Goal: Task Accomplishment & Management: Use online tool/utility

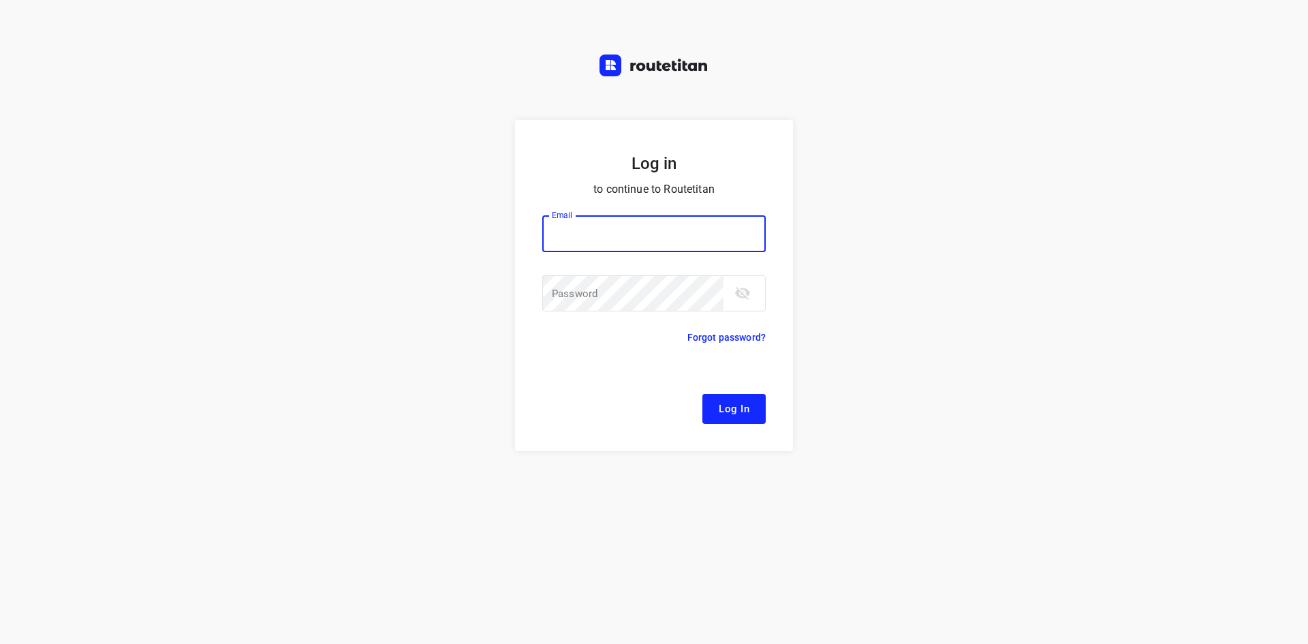
click at [702, 394] on button "Log In" at bounding box center [733, 409] width 63 height 30
type input "[EMAIL_ADDRESS][DOMAIN_NAME]"
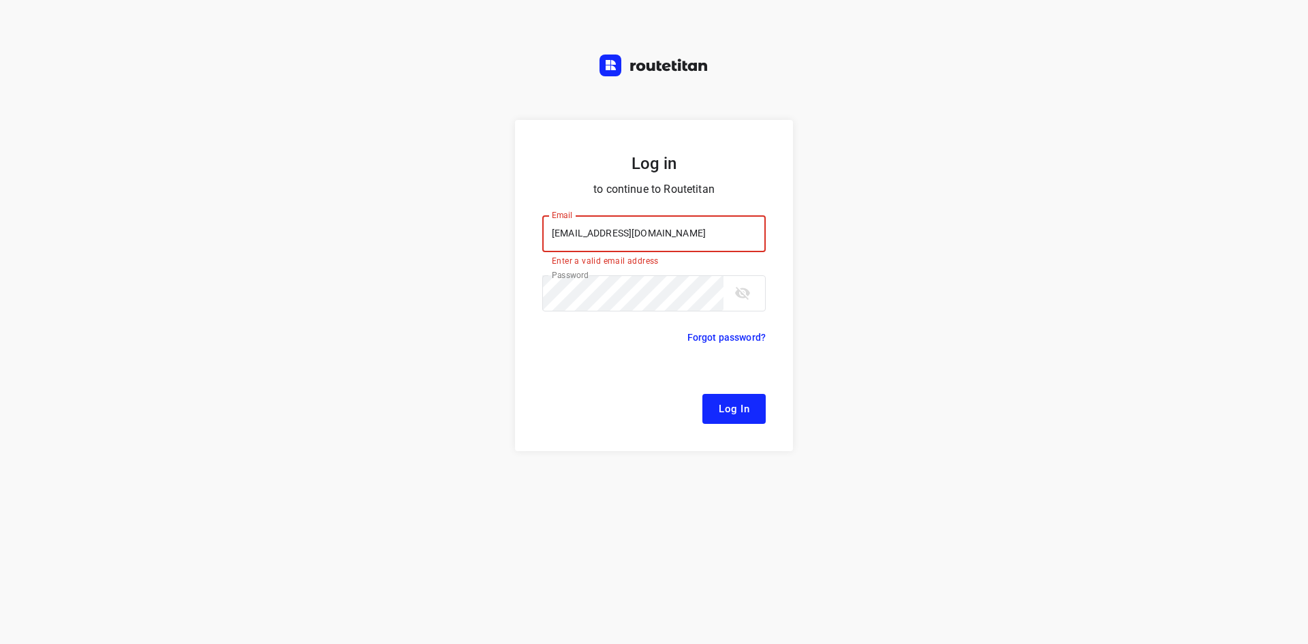
click at [736, 418] on button "Log In" at bounding box center [733, 409] width 63 height 30
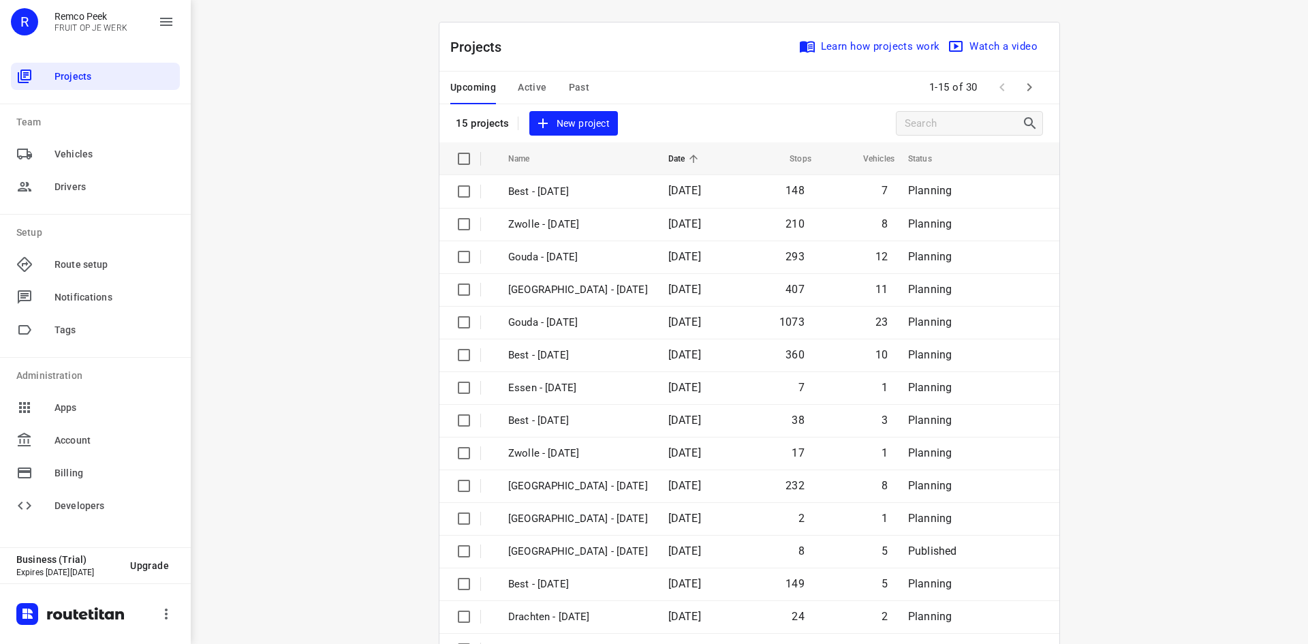
click at [521, 78] on button "Active" at bounding box center [532, 88] width 29 height 33
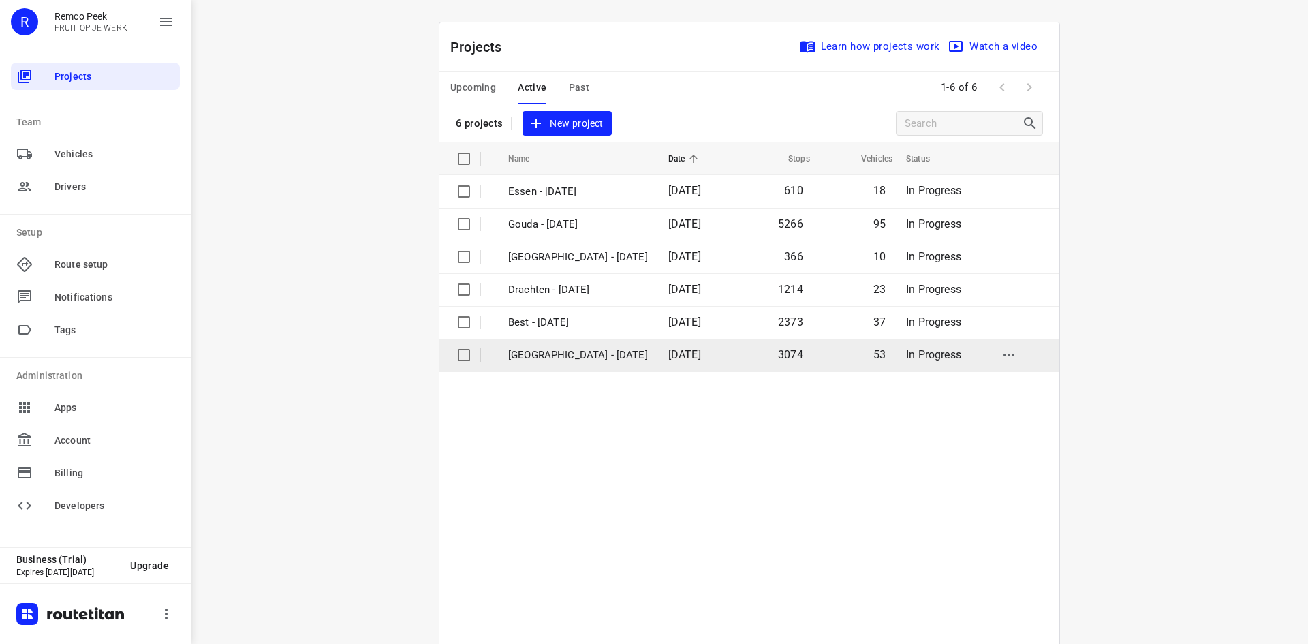
click at [570, 357] on p "[GEOGRAPHIC_DATA] - [DATE]" at bounding box center [578, 355] width 140 height 16
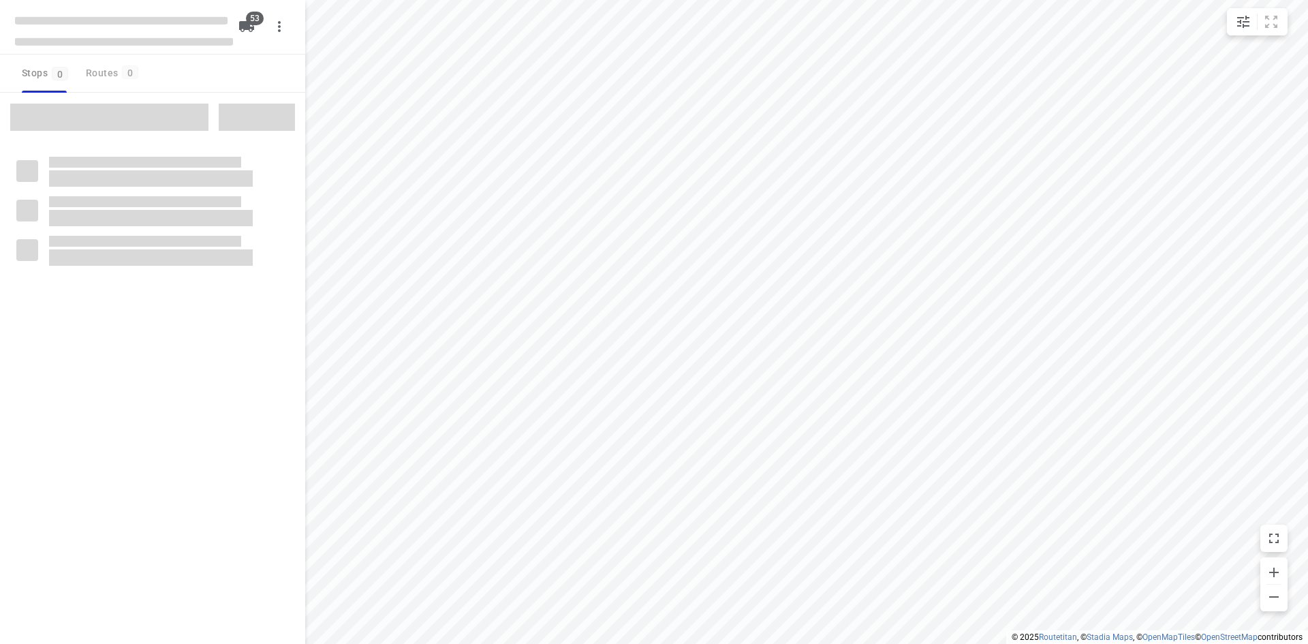
checkbox input "true"
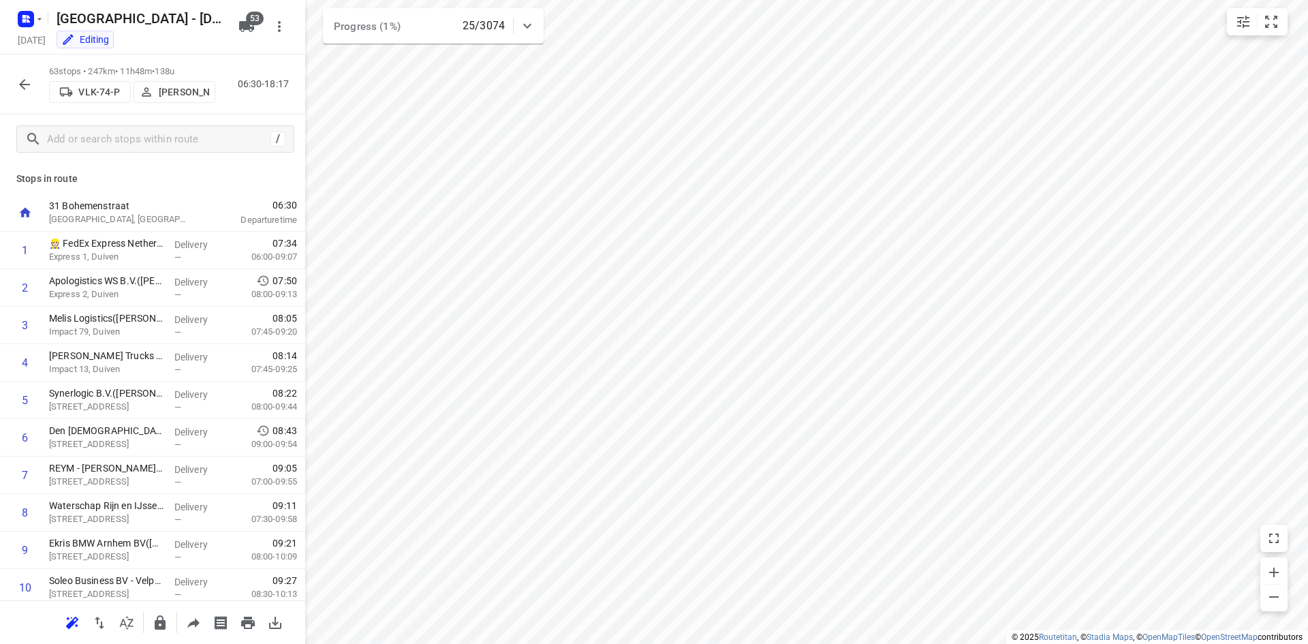
click at [856, 0] on html "i © 2025 Routetitan , © Stadia Maps , © OpenMapTiles © OpenStreetMap contributo…" at bounding box center [654, 322] width 1308 height 644
click at [111, 260] on p "Express 1, Duiven" at bounding box center [106, 257] width 114 height 14
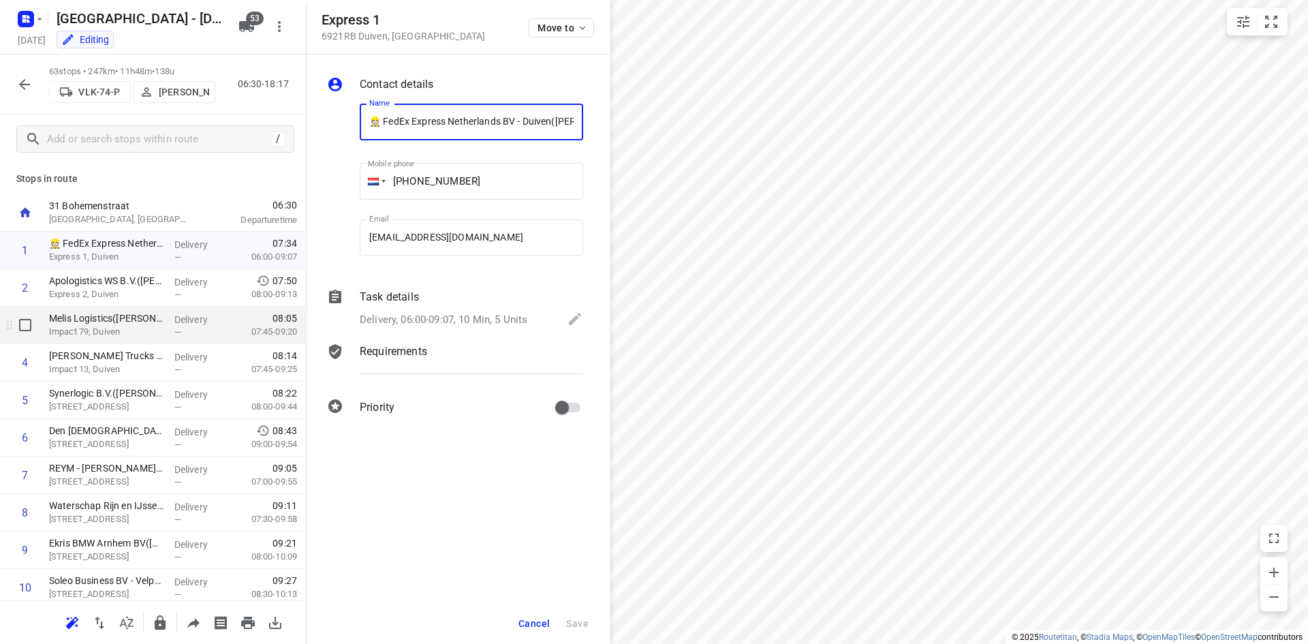
scroll to position [0, 71]
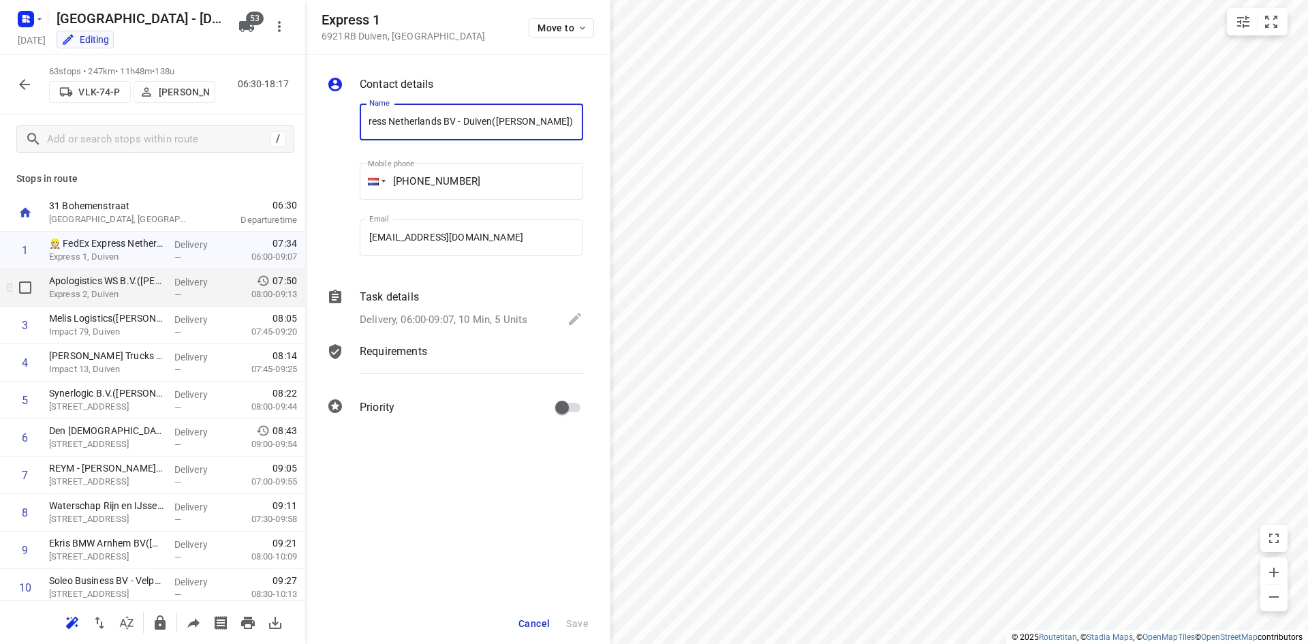
click at [76, 291] on p "Express 2, Duiven" at bounding box center [106, 295] width 114 height 14
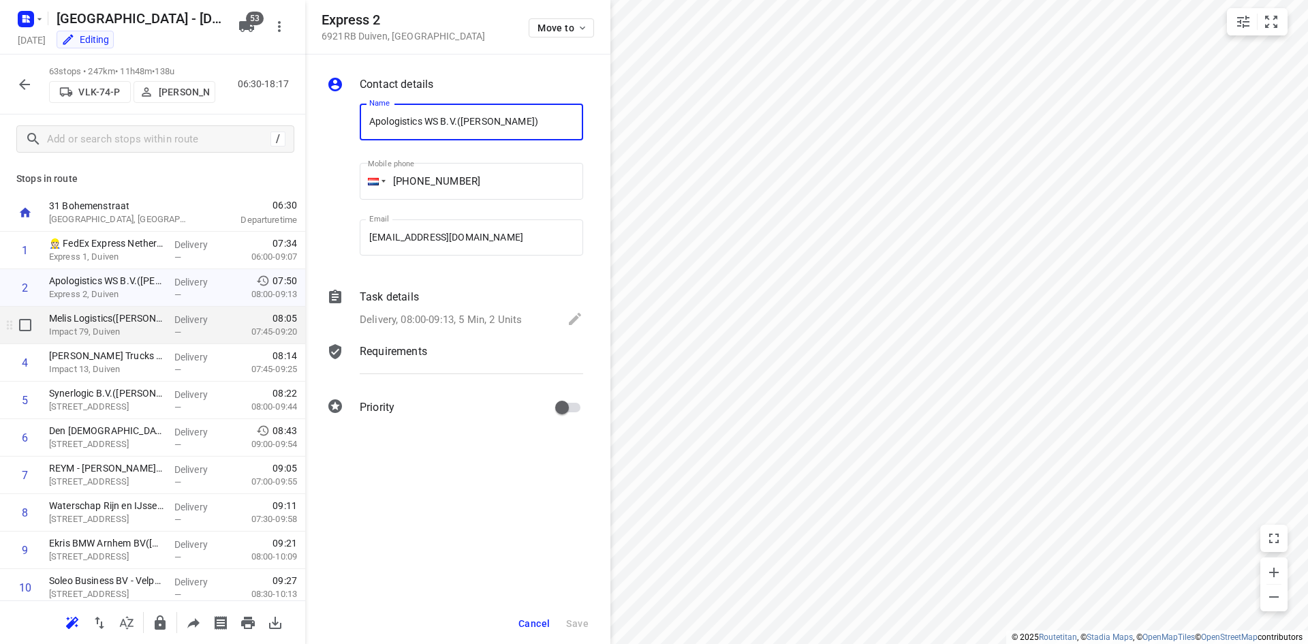
click at [91, 328] on p "Impact 79, Duiven" at bounding box center [106, 332] width 114 height 14
click at [90, 364] on p "Impact 13, Duiven" at bounding box center [106, 369] width 114 height 14
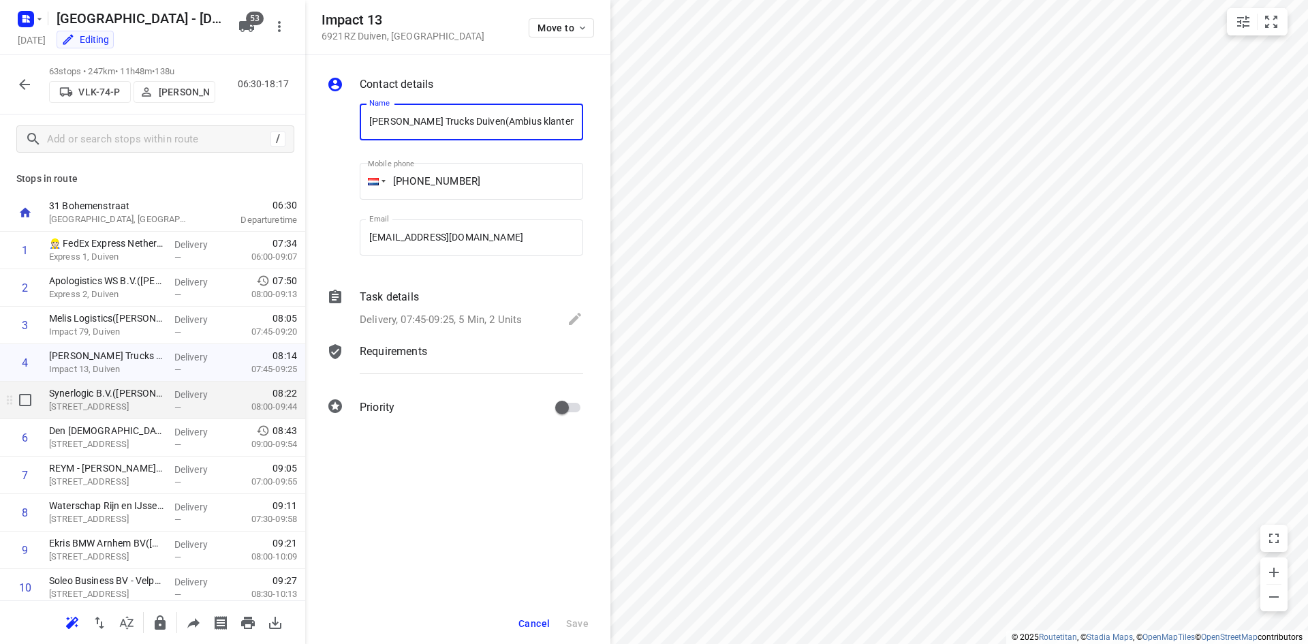
click at [100, 411] on p "[STREET_ADDRESS]" at bounding box center [106, 407] width 114 height 14
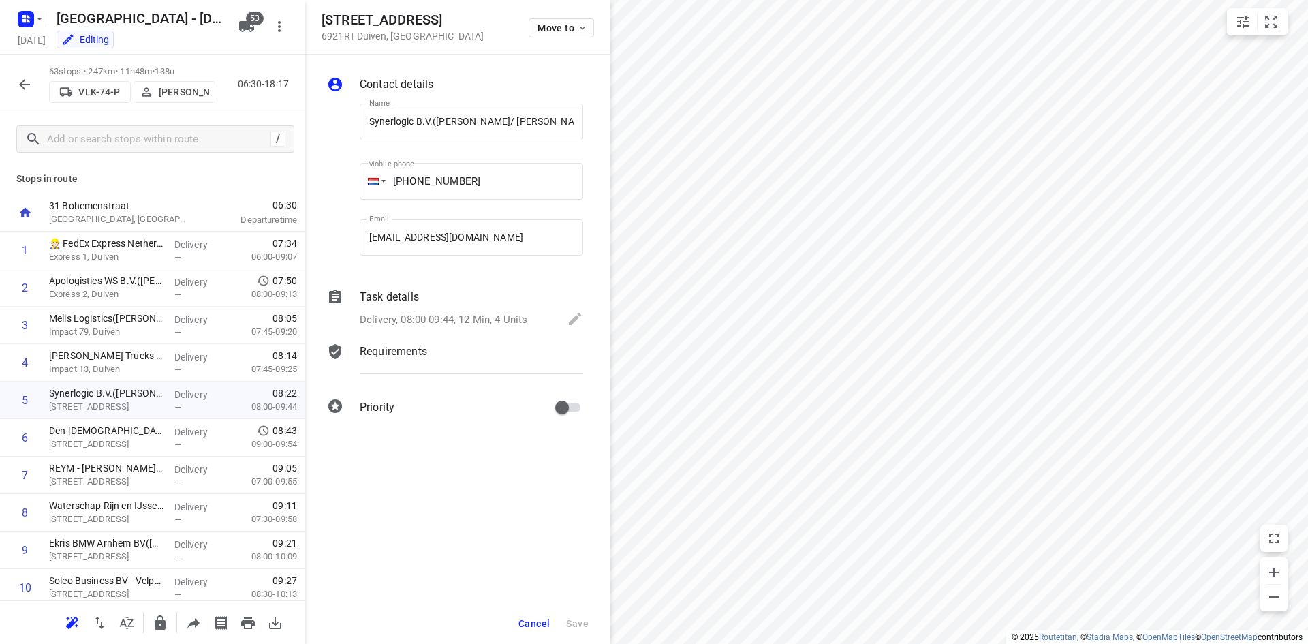
click at [336, 293] on icon at bounding box center [335, 297] width 12 height 14
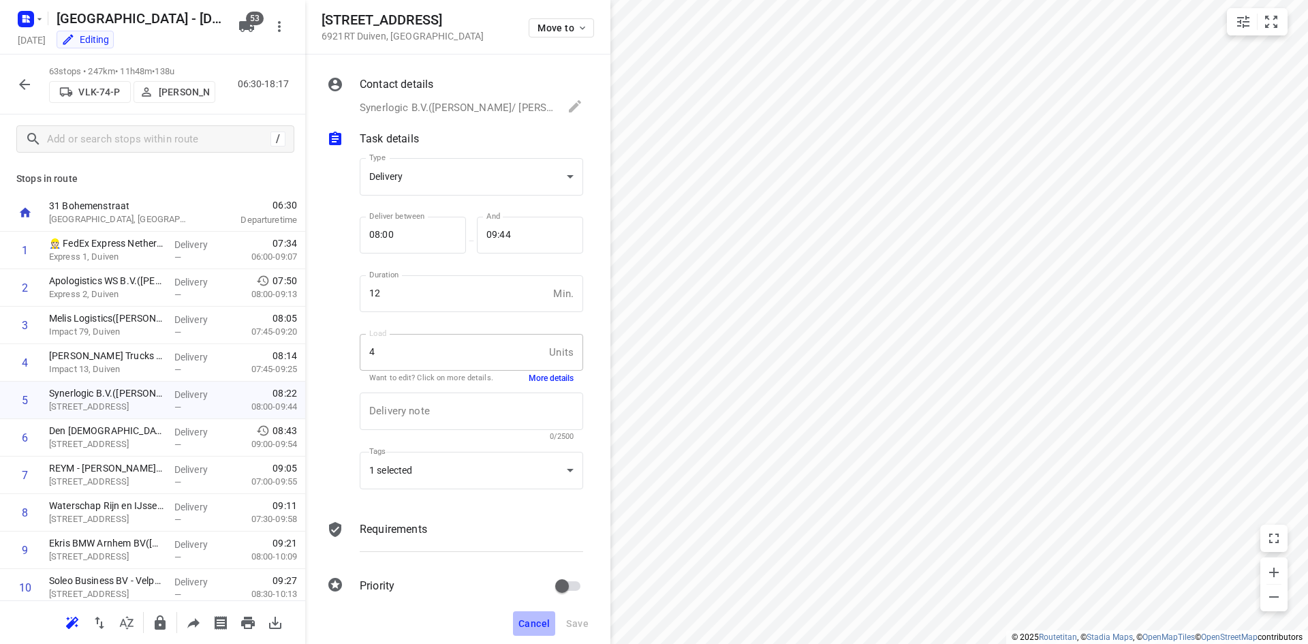
click at [531, 620] on span "Cancel" at bounding box center [533, 623] width 31 height 11
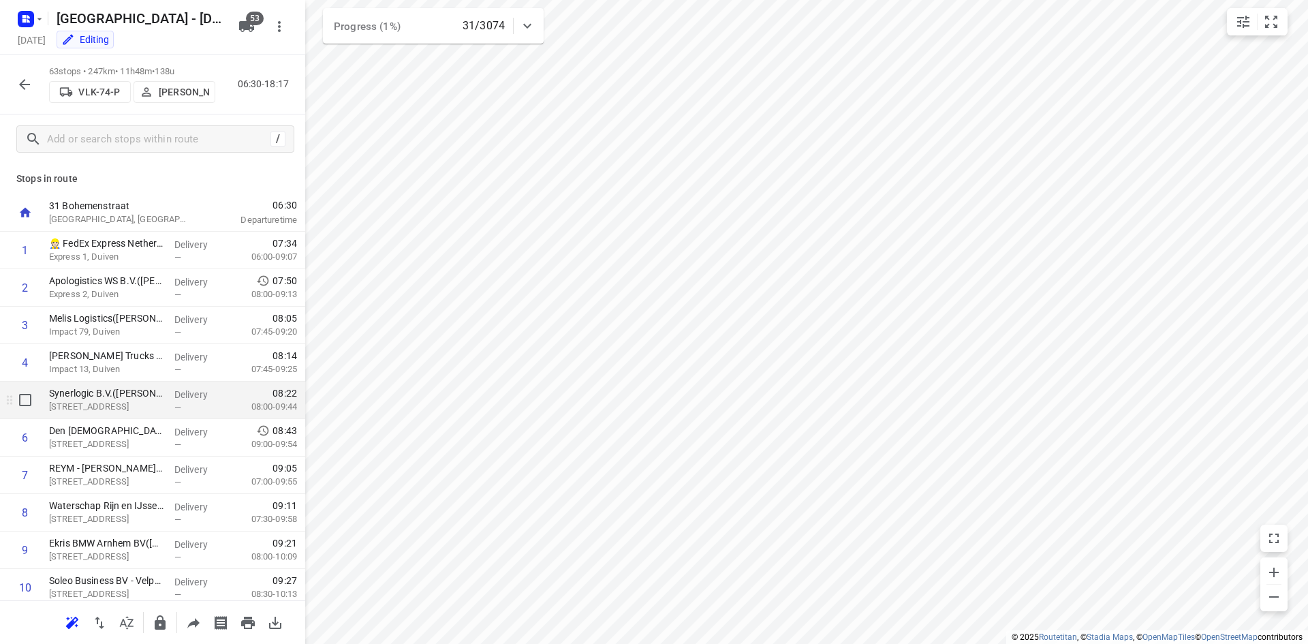
click at [103, 418] on div "Synerlogic B.V.([PERSON_NAME]/ [PERSON_NAME]) [STREET_ADDRESS]" at bounding box center [106, 400] width 125 height 37
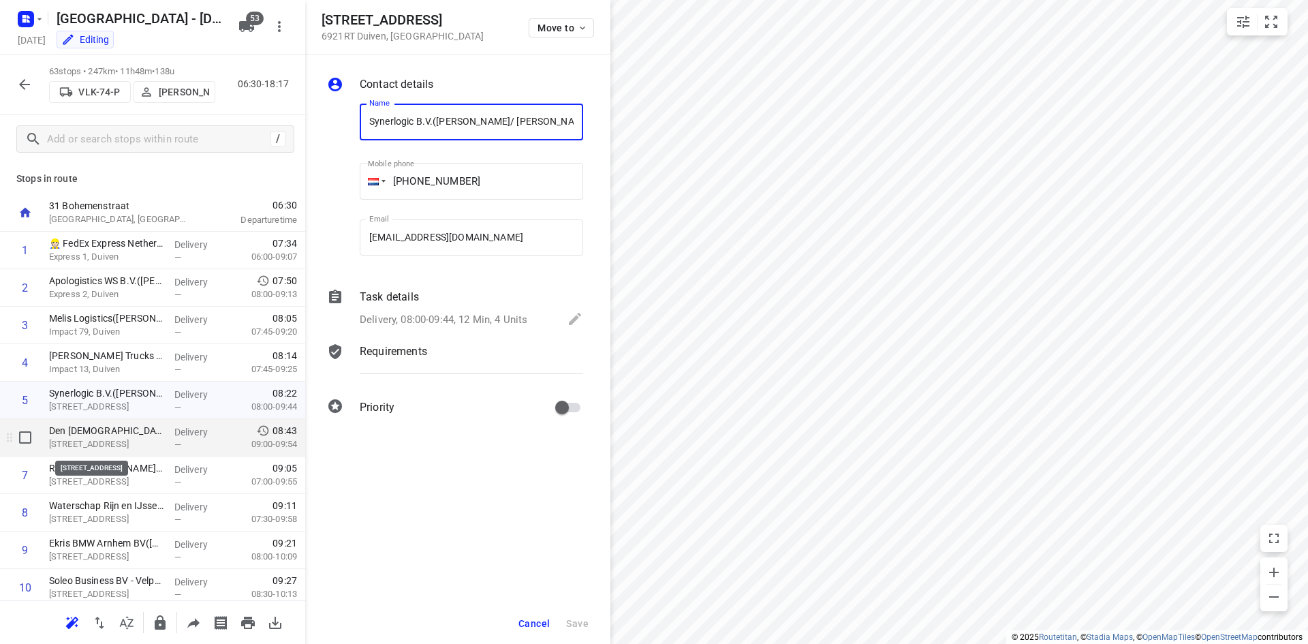
scroll to position [0, 36]
click at [99, 448] on p "[STREET_ADDRESS]" at bounding box center [106, 444] width 114 height 14
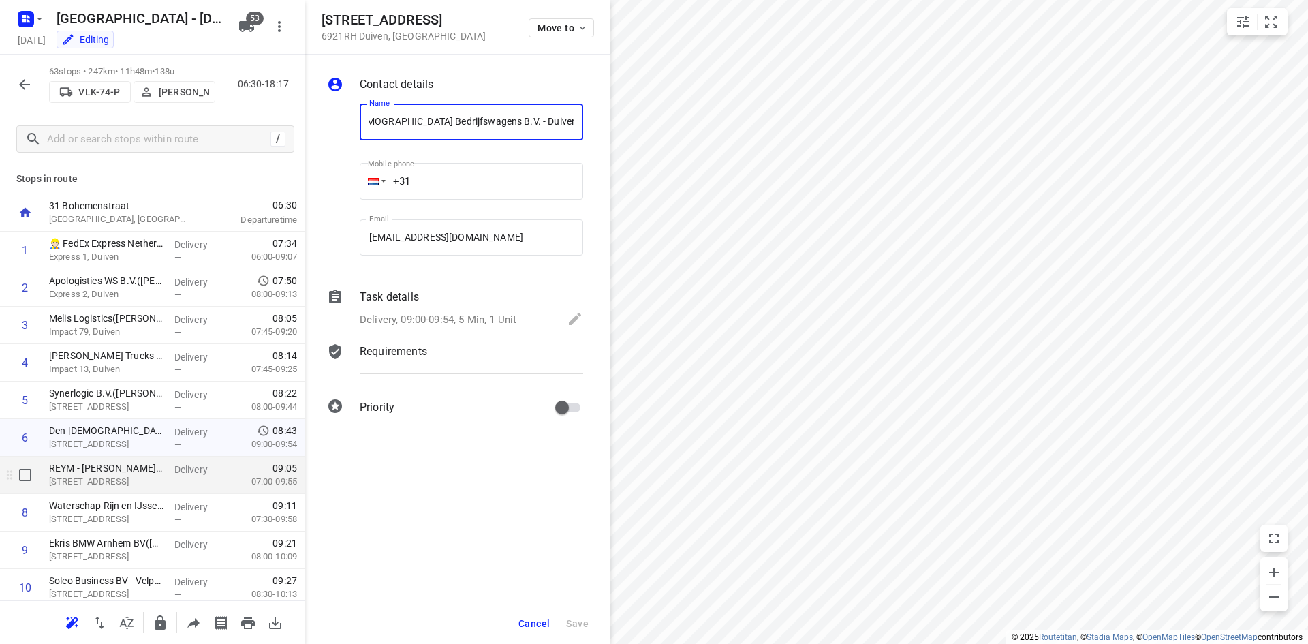
click at [74, 493] on div "[PERSON_NAME]([PERSON_NAME]) [STREET_ADDRESS]" at bounding box center [106, 474] width 125 height 37
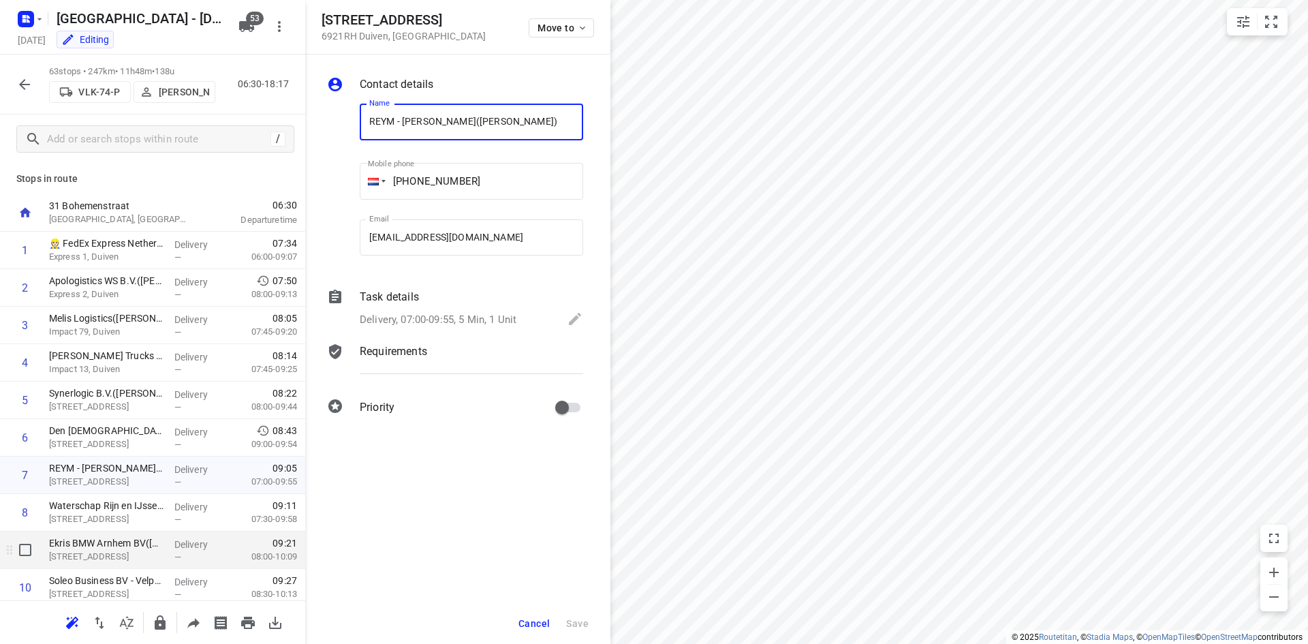
click at [78, 535] on div "Ekris BMW Arnhem BV([PERSON_NAME][STREET_ADDRESS]" at bounding box center [106, 549] width 125 height 37
click at [118, 563] on div "Ekris BMW Arnhem BV([PERSON_NAME][STREET_ADDRESS]" at bounding box center [106, 549] width 125 height 37
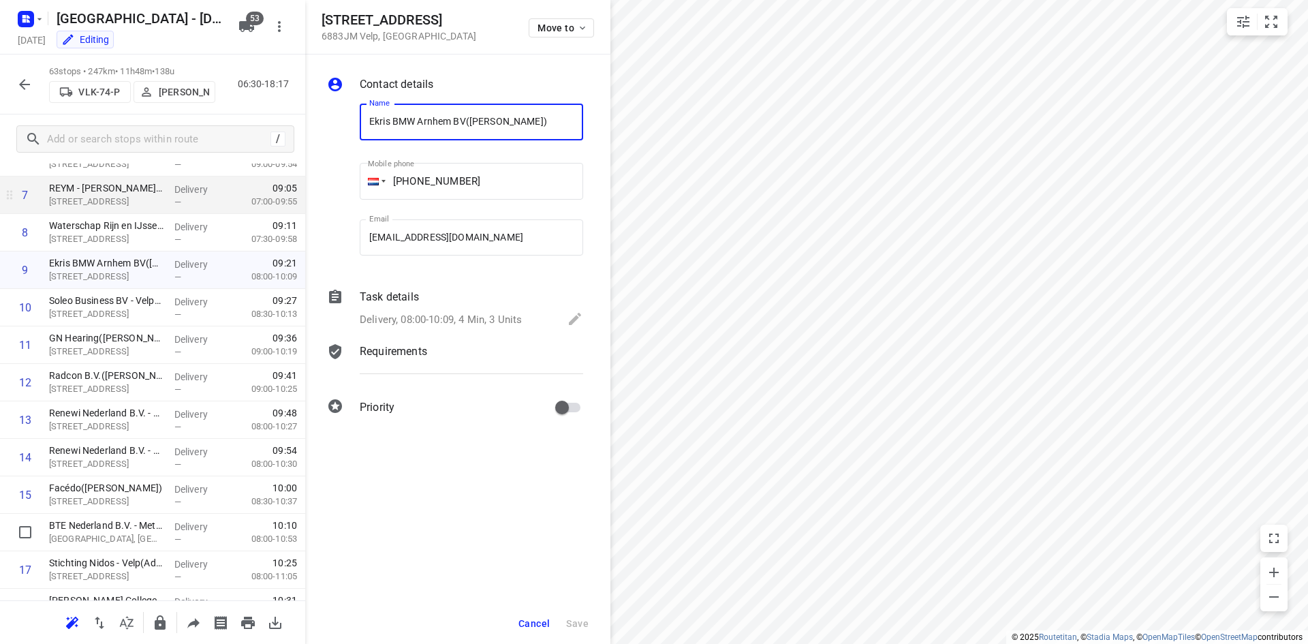
scroll to position [341, 0]
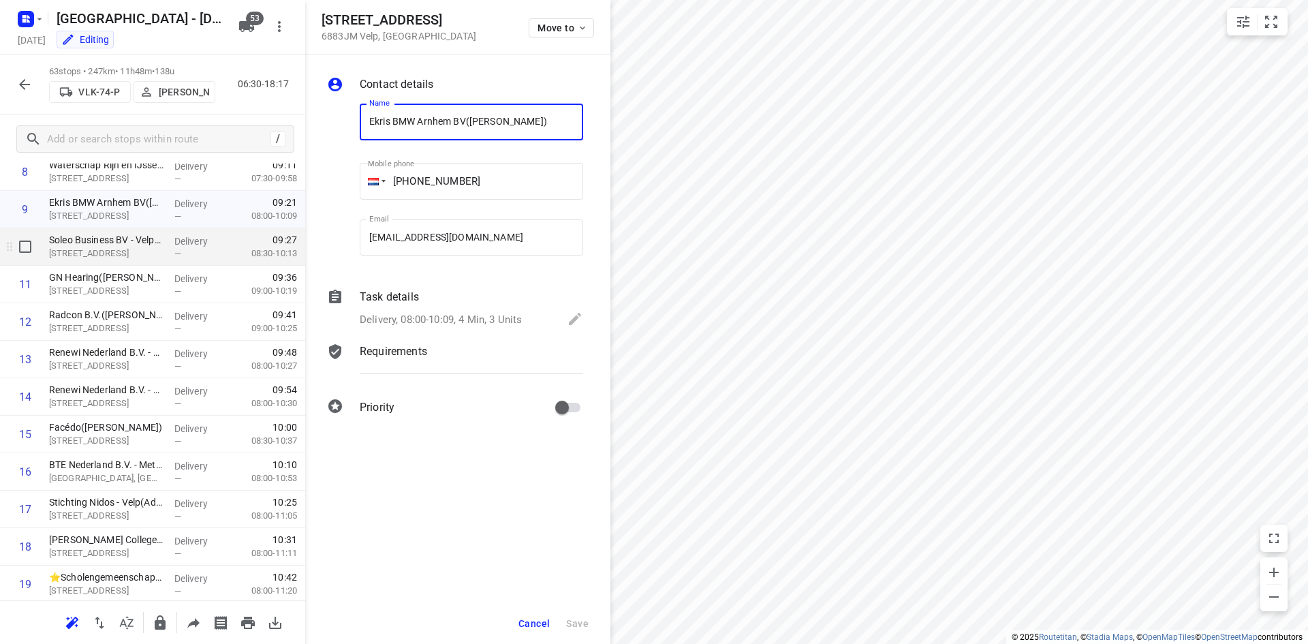
click at [95, 251] on p "[STREET_ADDRESS]" at bounding box center [106, 254] width 114 height 14
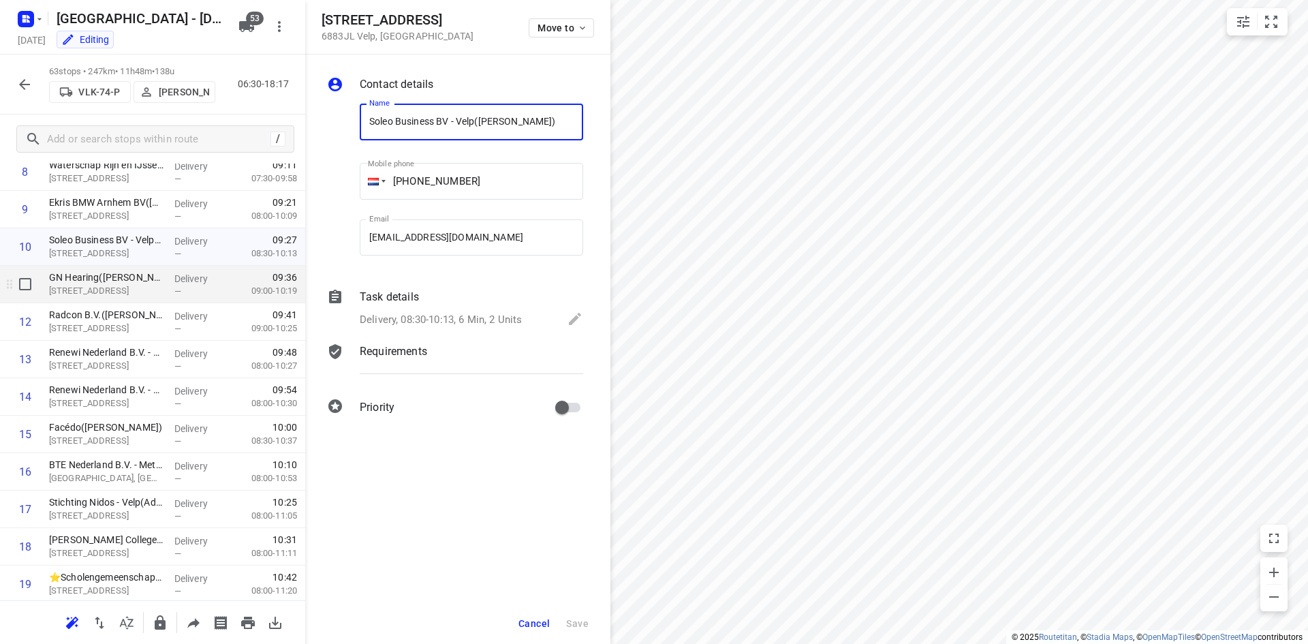
click at [102, 288] on p "[STREET_ADDRESS]" at bounding box center [106, 291] width 114 height 14
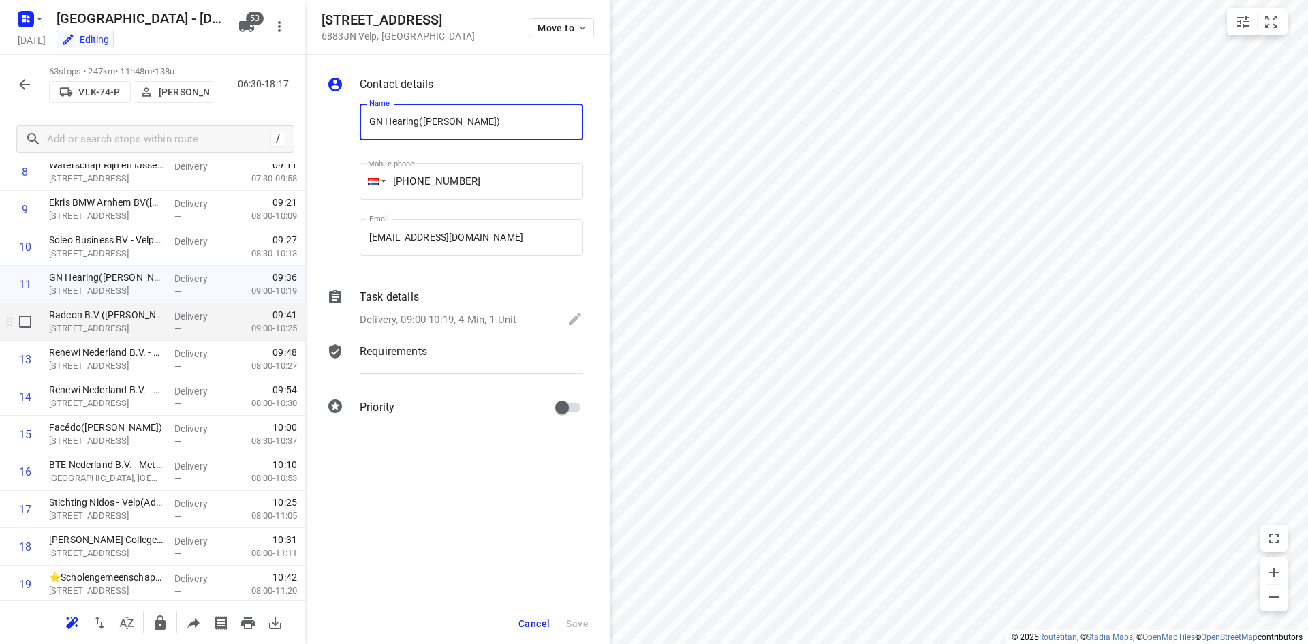
click at [98, 340] on div "Radcon B.V.([PERSON_NAME]) [STREET_ADDRESS]" at bounding box center [106, 321] width 125 height 37
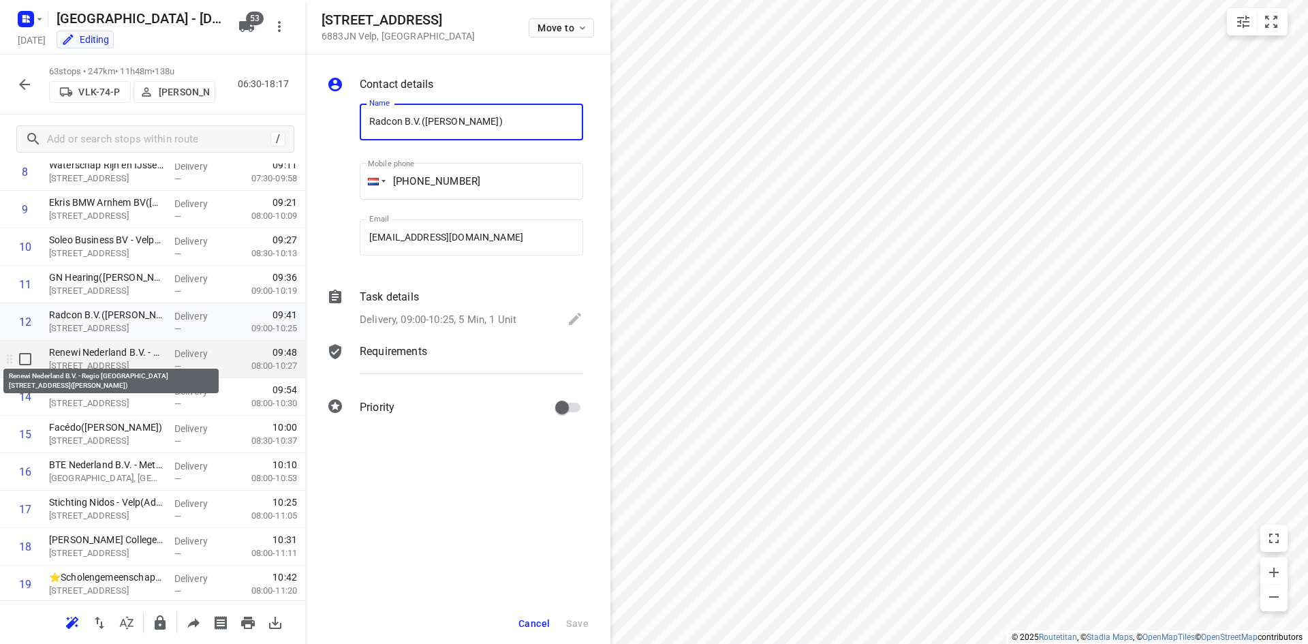
click at [96, 358] on p "Renewi Nederland B.V. - Regio [GEOGRAPHIC_DATA][STREET_ADDRESS]([PERSON_NAME])" at bounding box center [106, 352] width 114 height 14
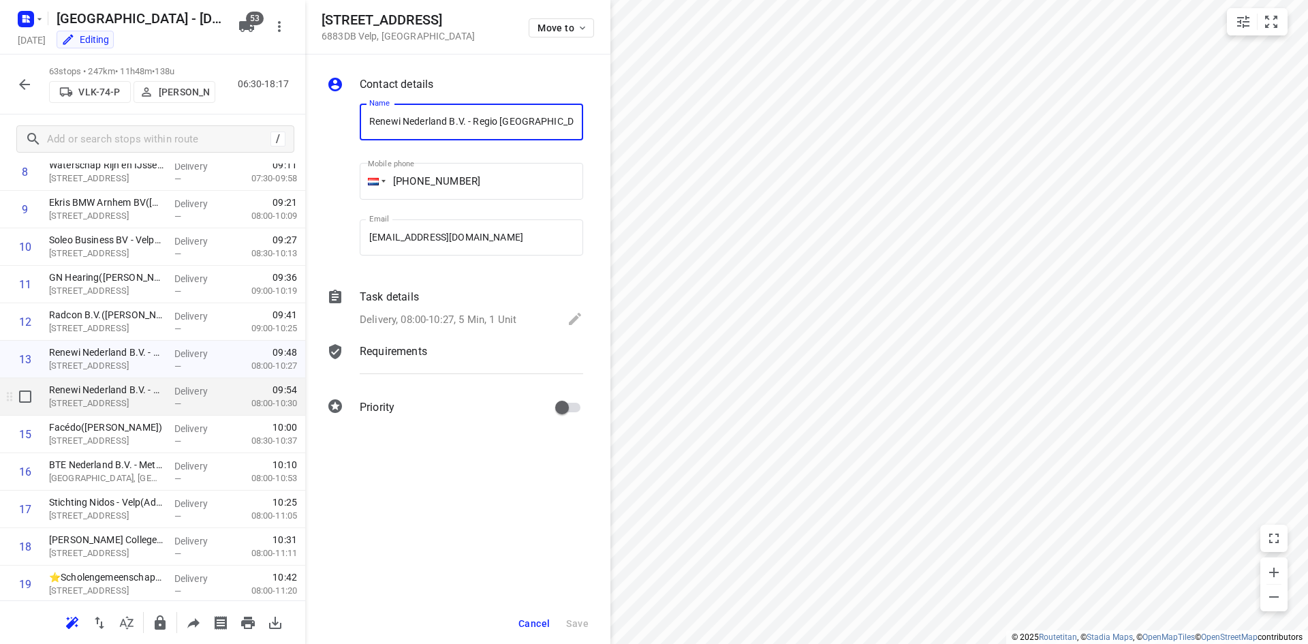
click at [90, 401] on p "[STREET_ADDRESS]" at bounding box center [106, 404] width 114 height 14
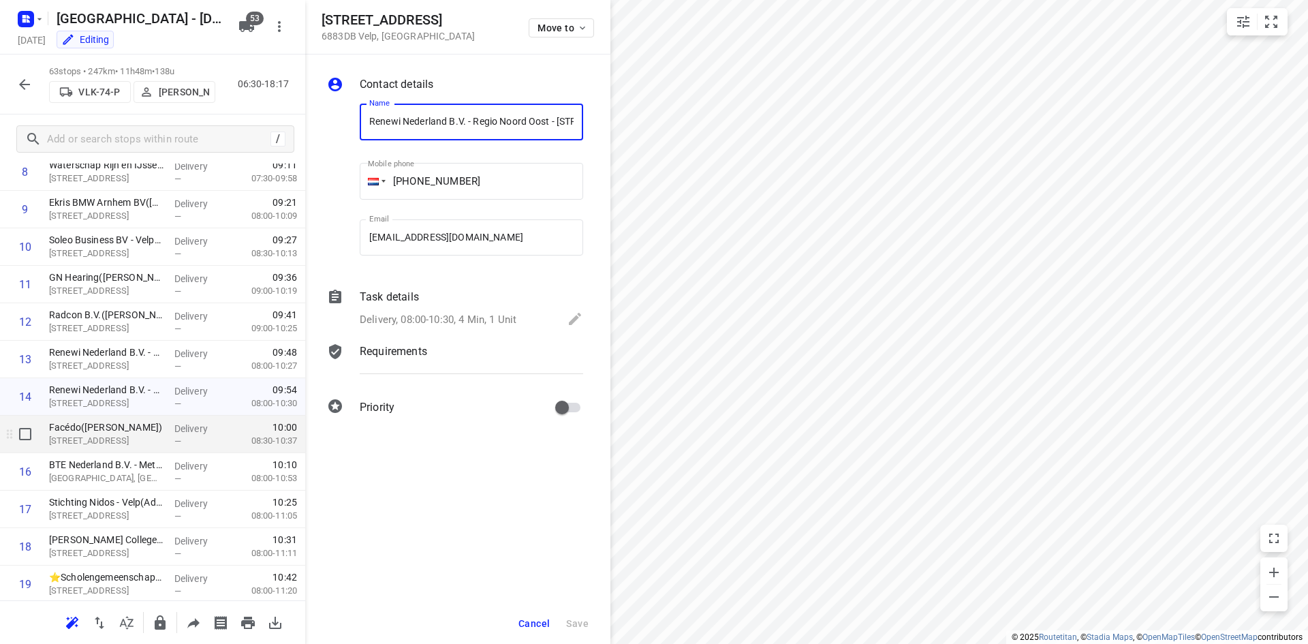
scroll to position [0, 143]
click at [86, 441] on p "[STREET_ADDRESS]" at bounding box center [106, 441] width 114 height 14
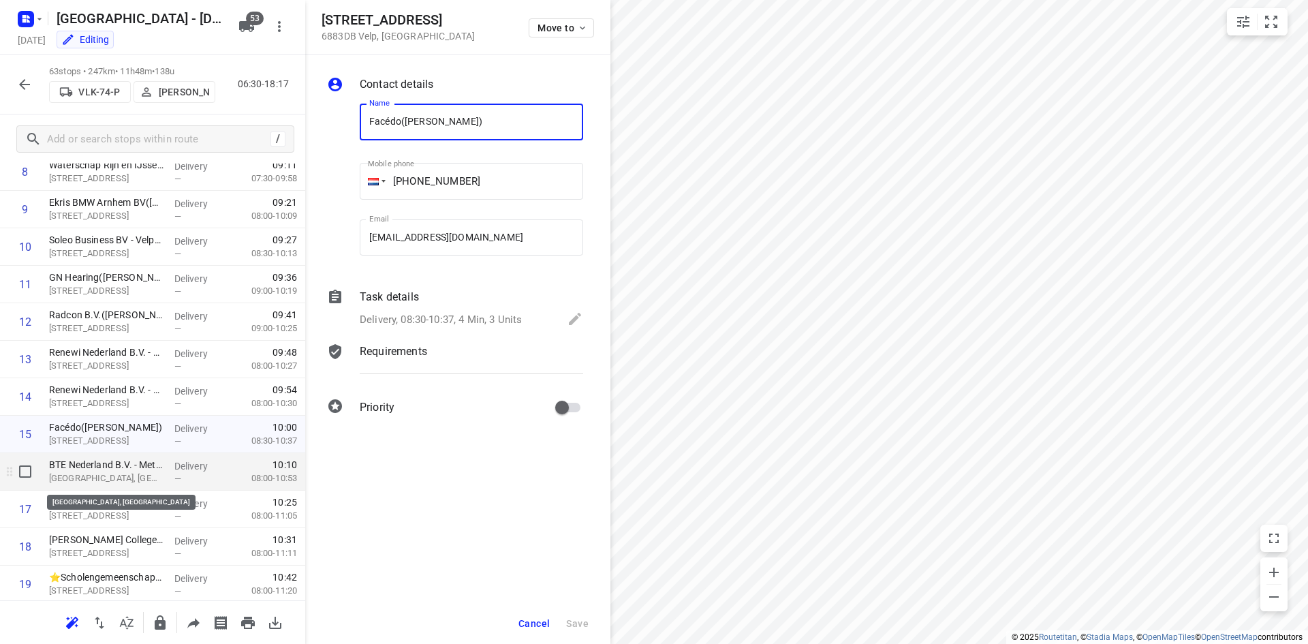
click at [86, 484] on p "[GEOGRAPHIC_DATA], [GEOGRAPHIC_DATA]" at bounding box center [106, 478] width 114 height 14
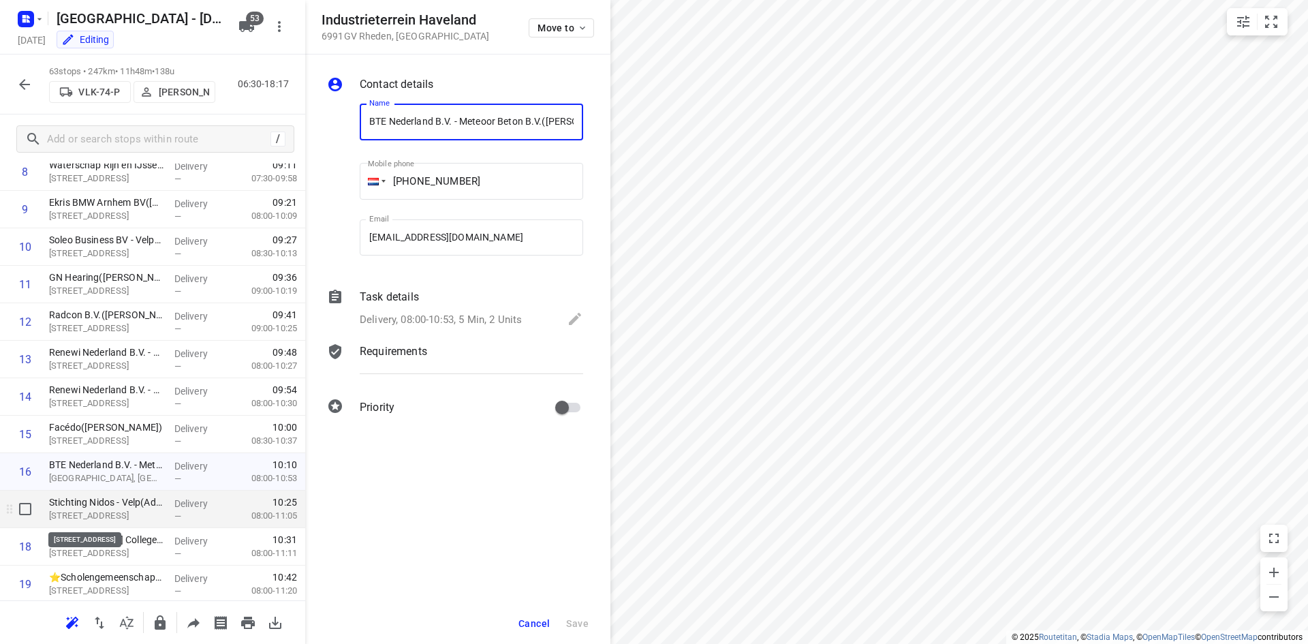
click at [84, 521] on p "[STREET_ADDRESS]" at bounding box center [106, 516] width 114 height 14
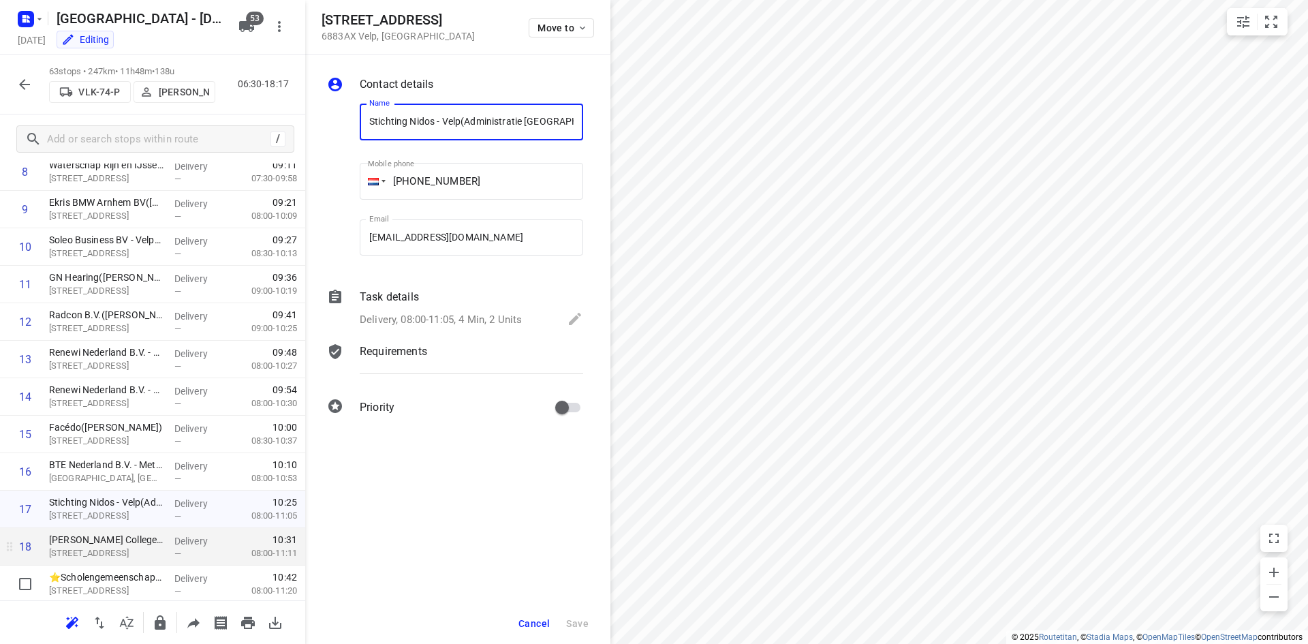
click at [79, 565] on div "[PERSON_NAME] College([PERSON_NAME]) [STREET_ADDRESS]" at bounding box center [106, 546] width 125 height 37
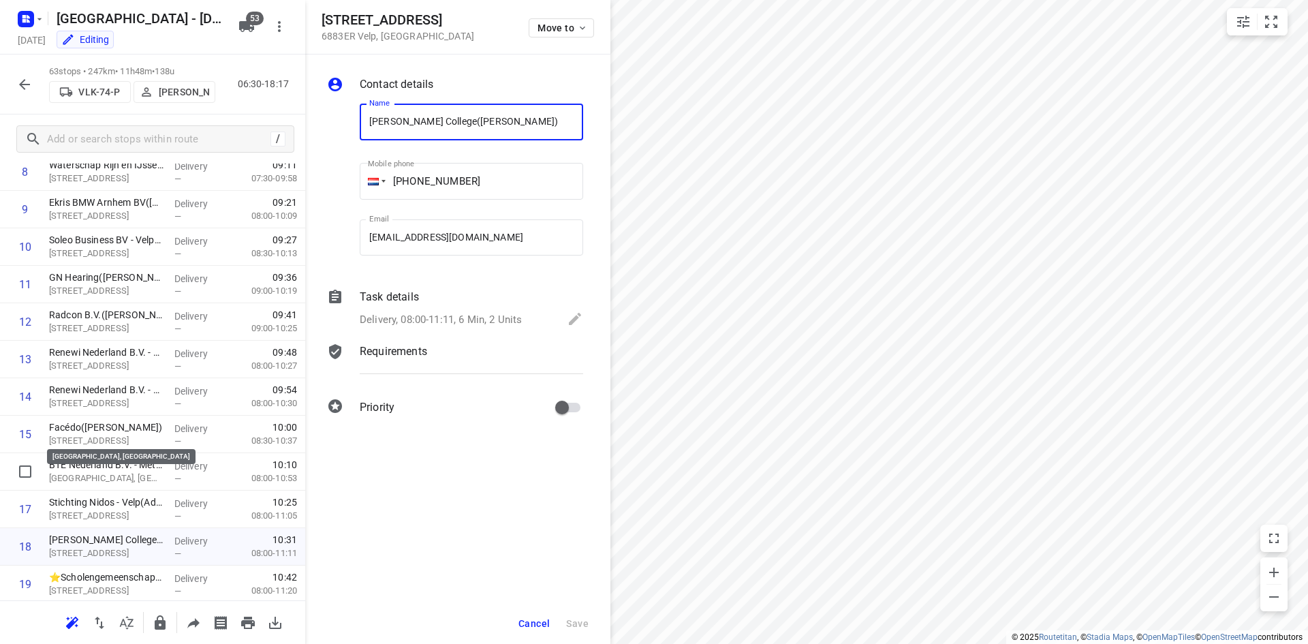
scroll to position [749, 0]
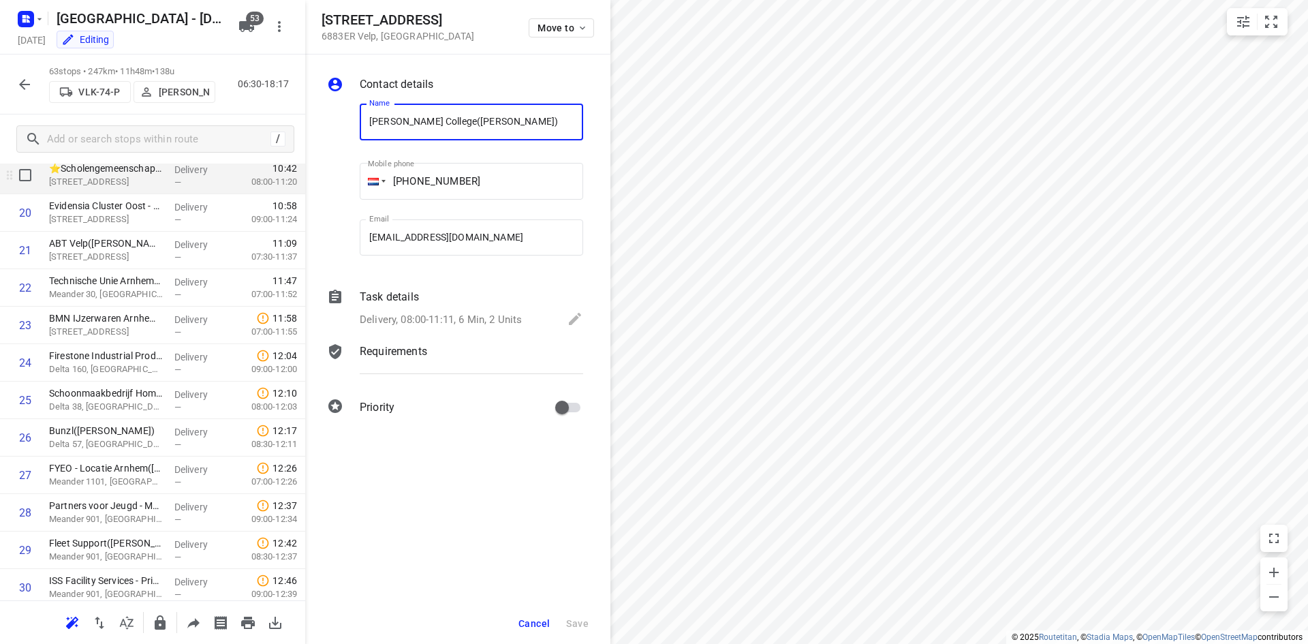
click at [96, 188] on p "[STREET_ADDRESS]" at bounding box center [106, 182] width 114 height 14
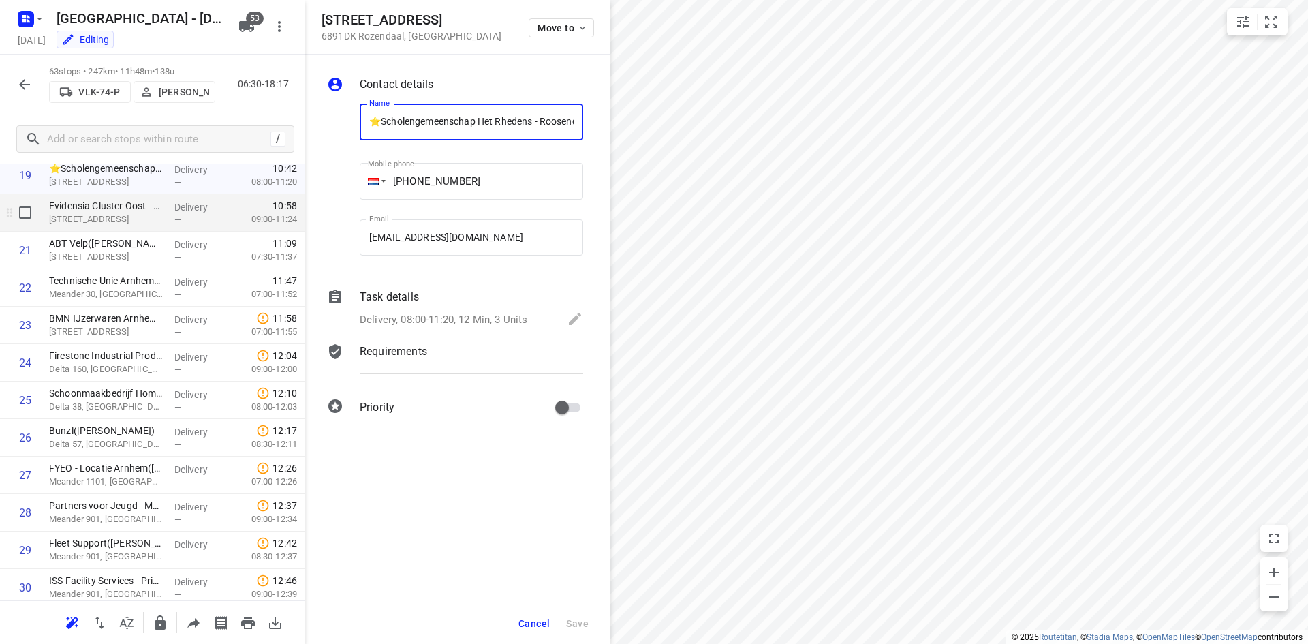
click at [87, 226] on div "Evidensia Cluster Oost - DGD Velp([PERSON_NAME]) [STREET_ADDRESS]" at bounding box center [106, 212] width 125 height 37
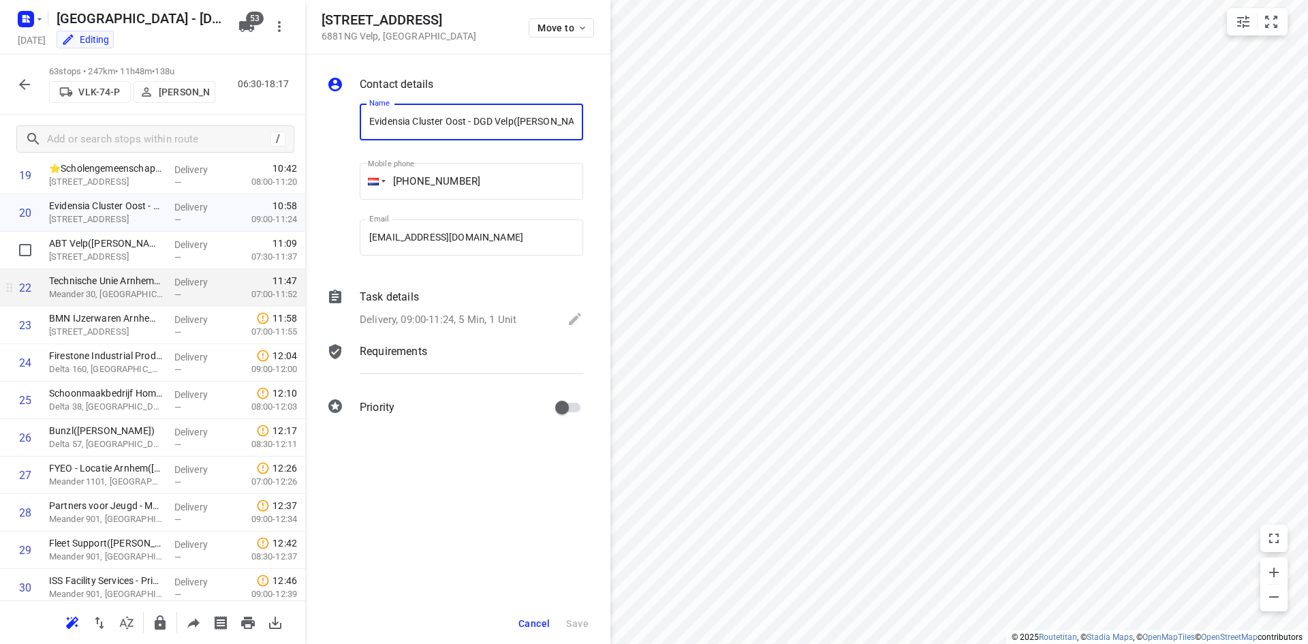
scroll to position [0, 22]
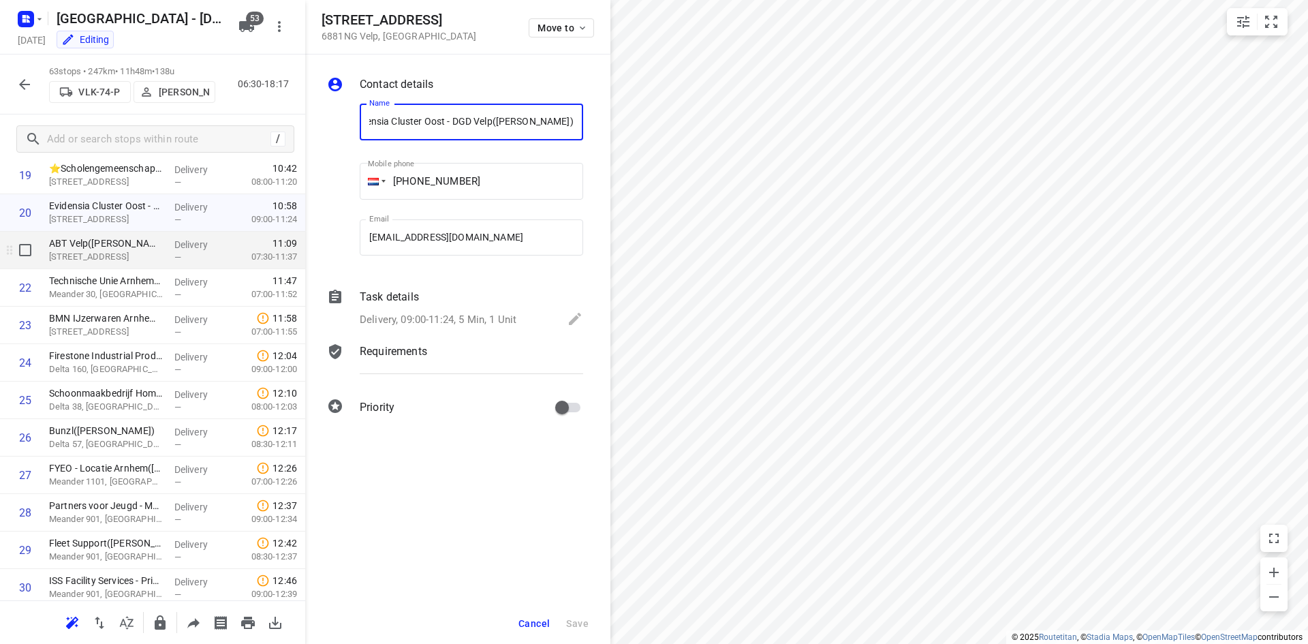
drag, startPoint x: 100, startPoint y: 264, endPoint x: 97, endPoint y: 253, distance: 10.6
click at [100, 263] on div "ABT Velp([PERSON_NAME]) [STREET_ADDRESS]" at bounding box center [106, 250] width 125 height 37
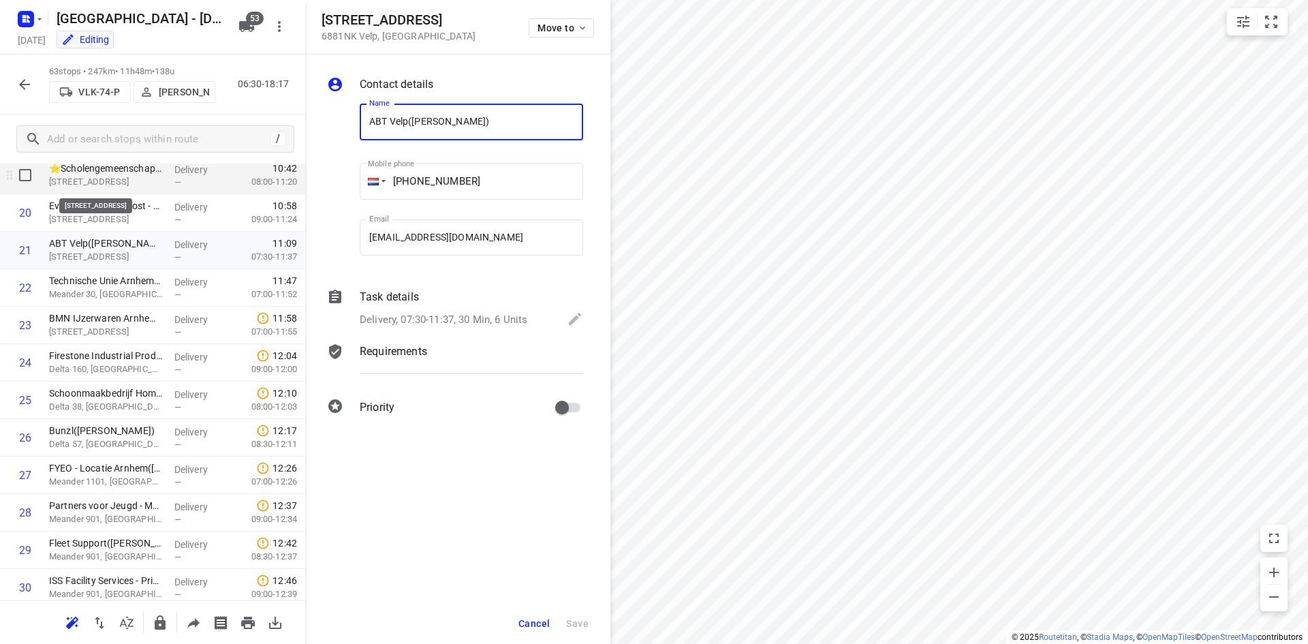
click at [91, 180] on p "[STREET_ADDRESS]" at bounding box center [106, 182] width 114 height 14
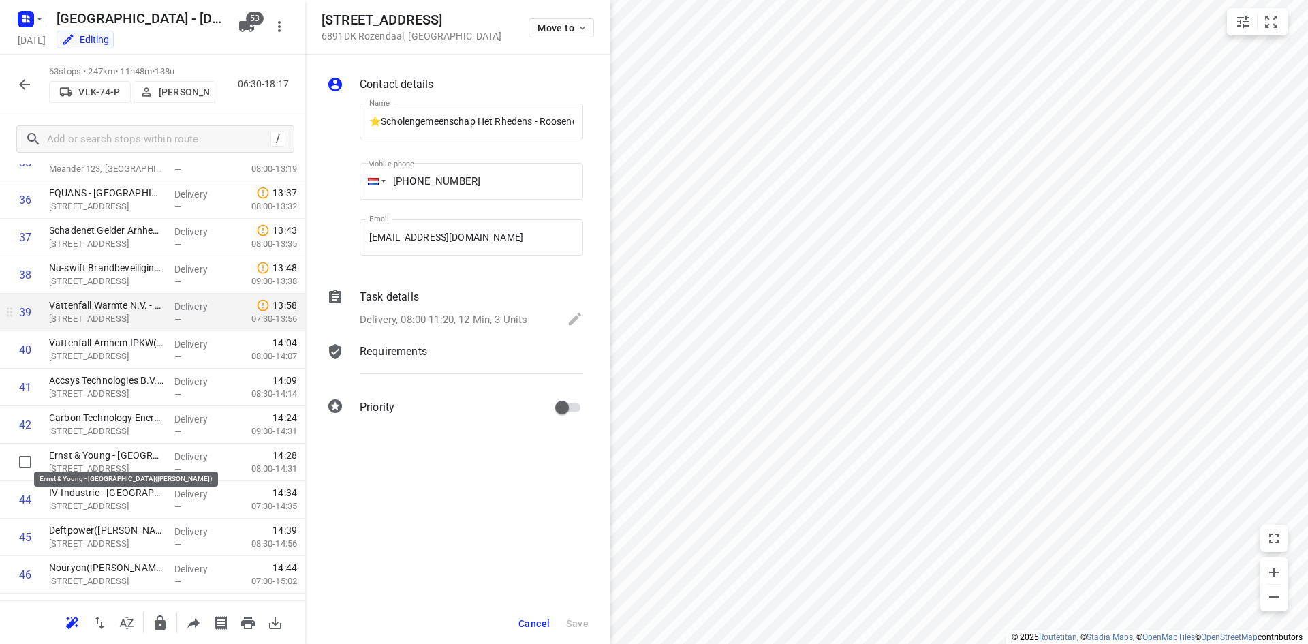
scroll to position [1363, 0]
click at [87, 308] on p "Vattenfall Warmte N.V. - [GEOGRAPHIC_DATA](Rosita d’Ambrosio)" at bounding box center [106, 305] width 114 height 14
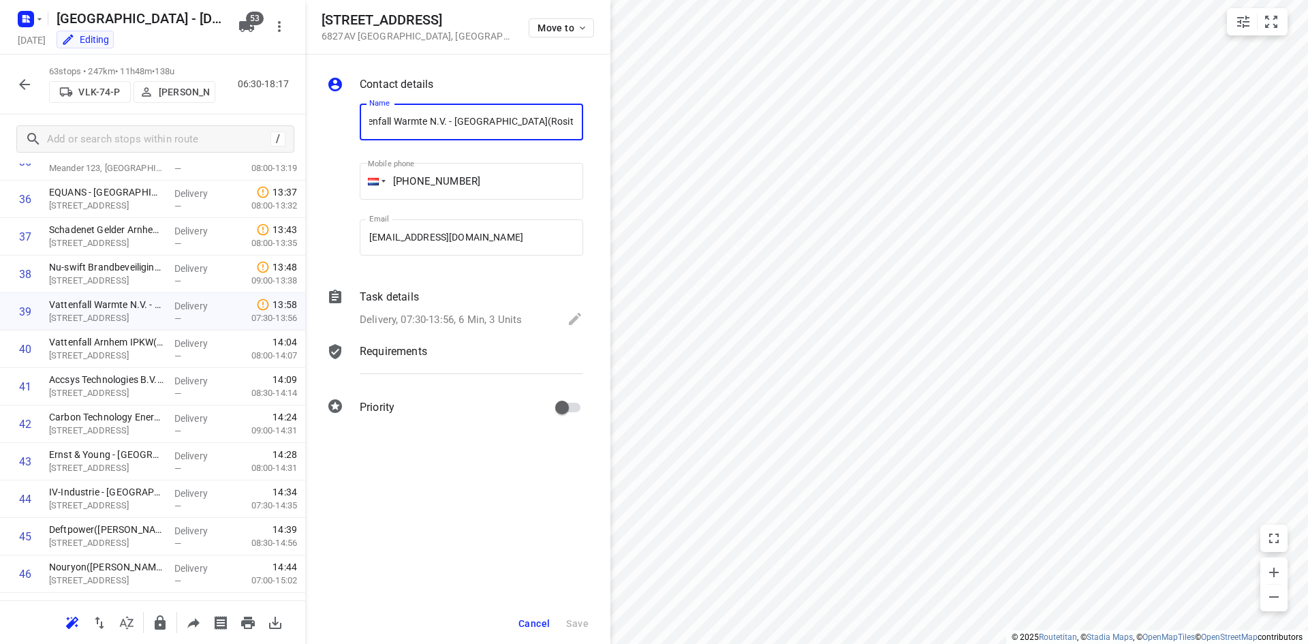
scroll to position [0, 0]
click at [342, 287] on div at bounding box center [340, 309] width 33 height 46
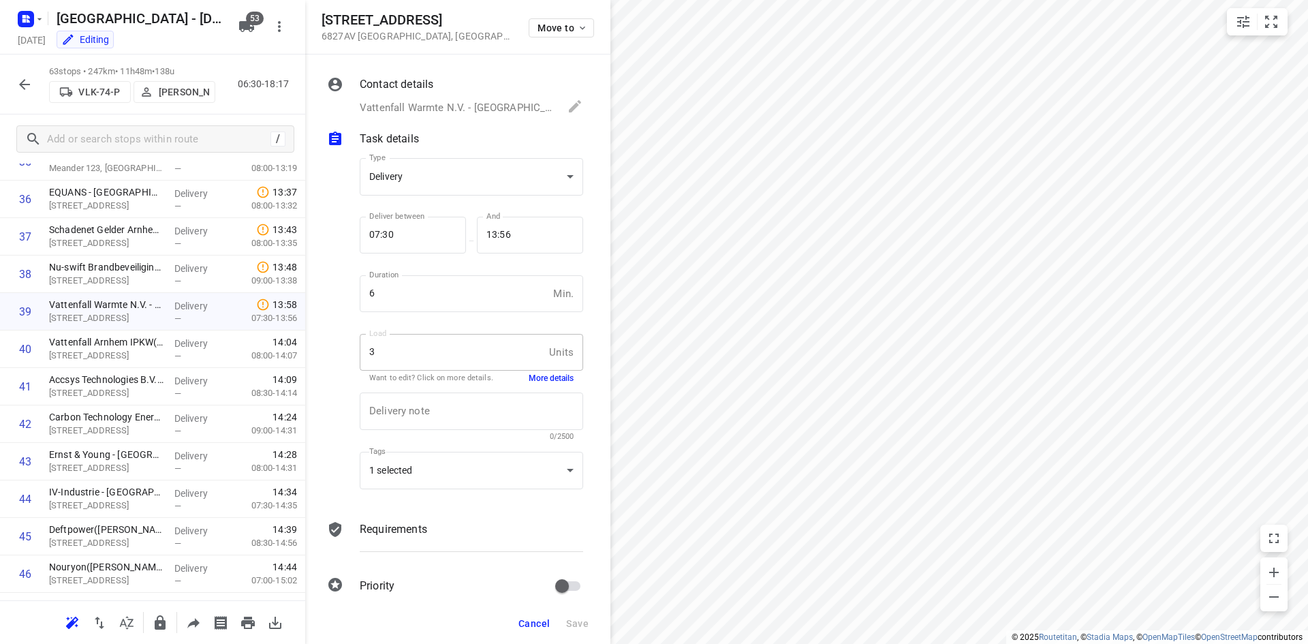
click at [547, 377] on button "More details" at bounding box center [551, 379] width 45 height 12
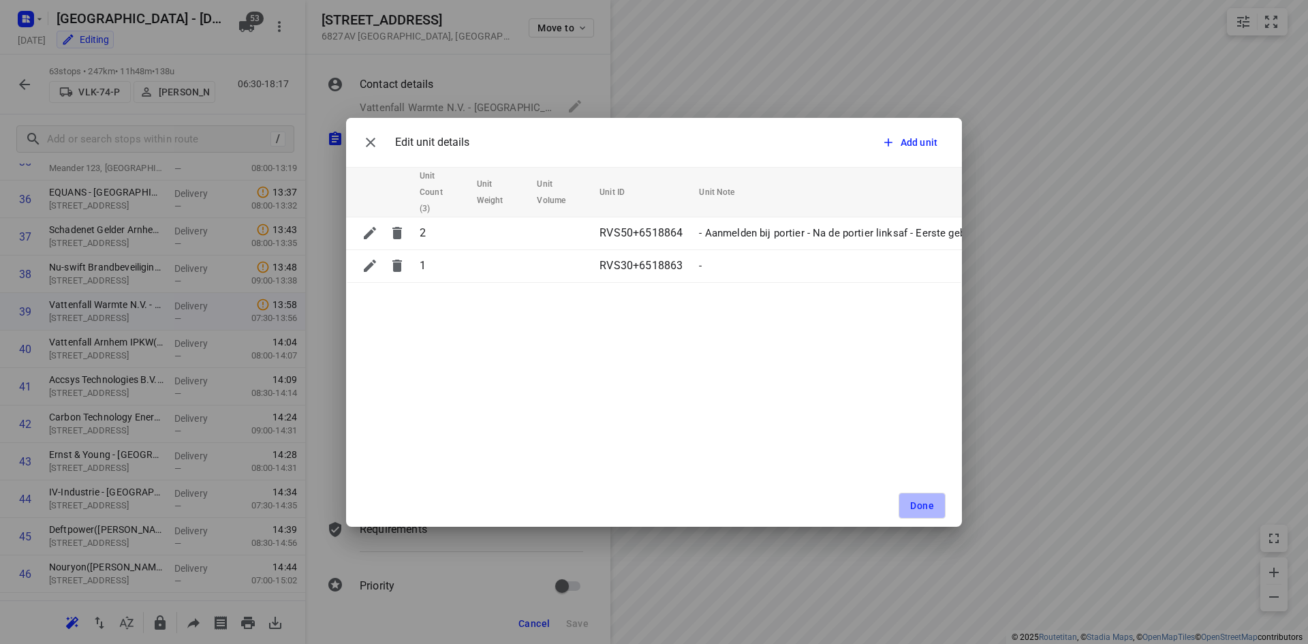
click at [927, 507] on span "Done" at bounding box center [922, 505] width 24 height 11
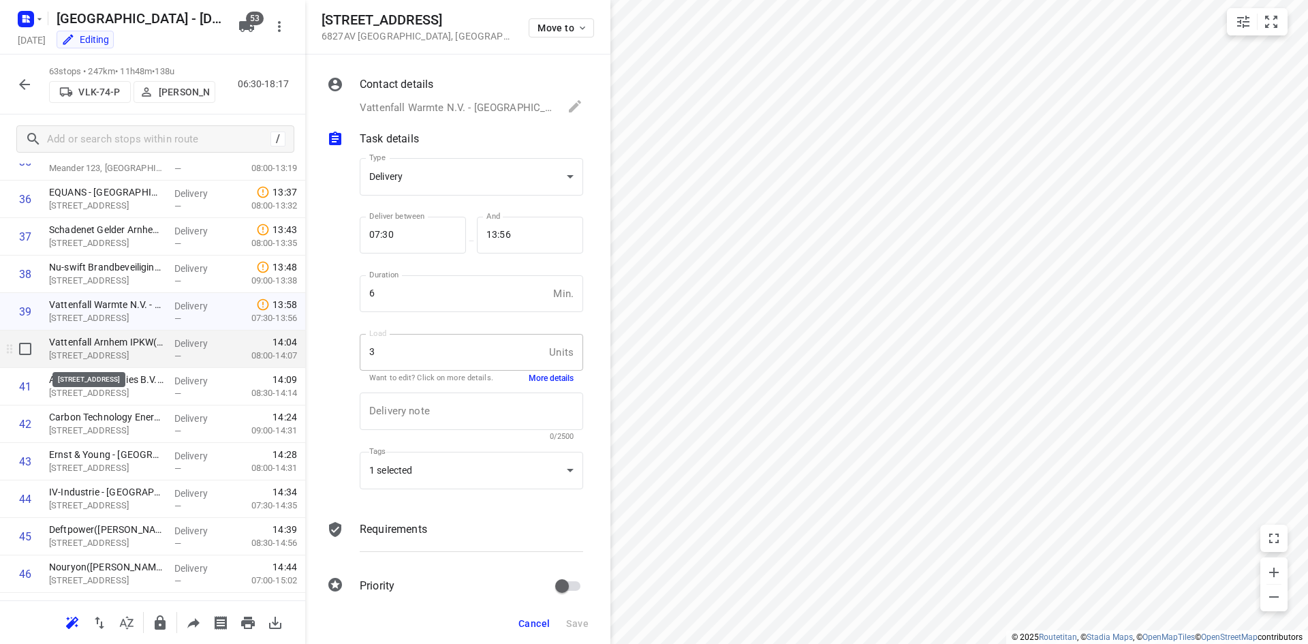
click at [92, 358] on p "[STREET_ADDRESS]" at bounding box center [106, 356] width 114 height 14
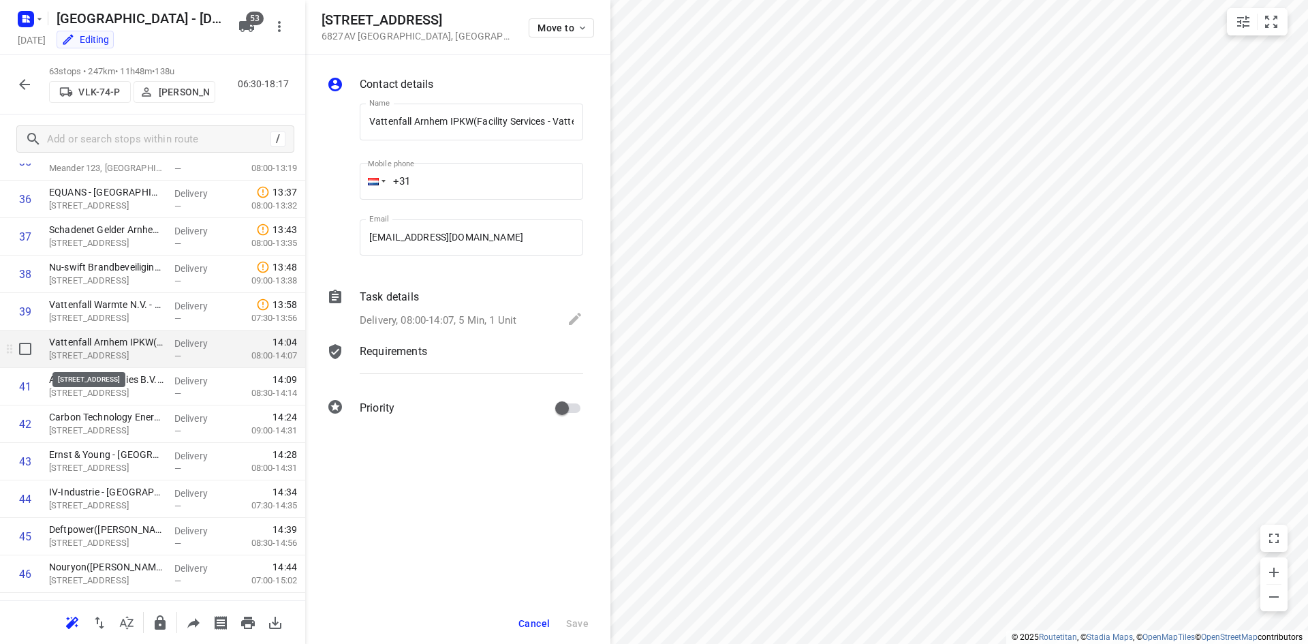
scroll to position [0, 153]
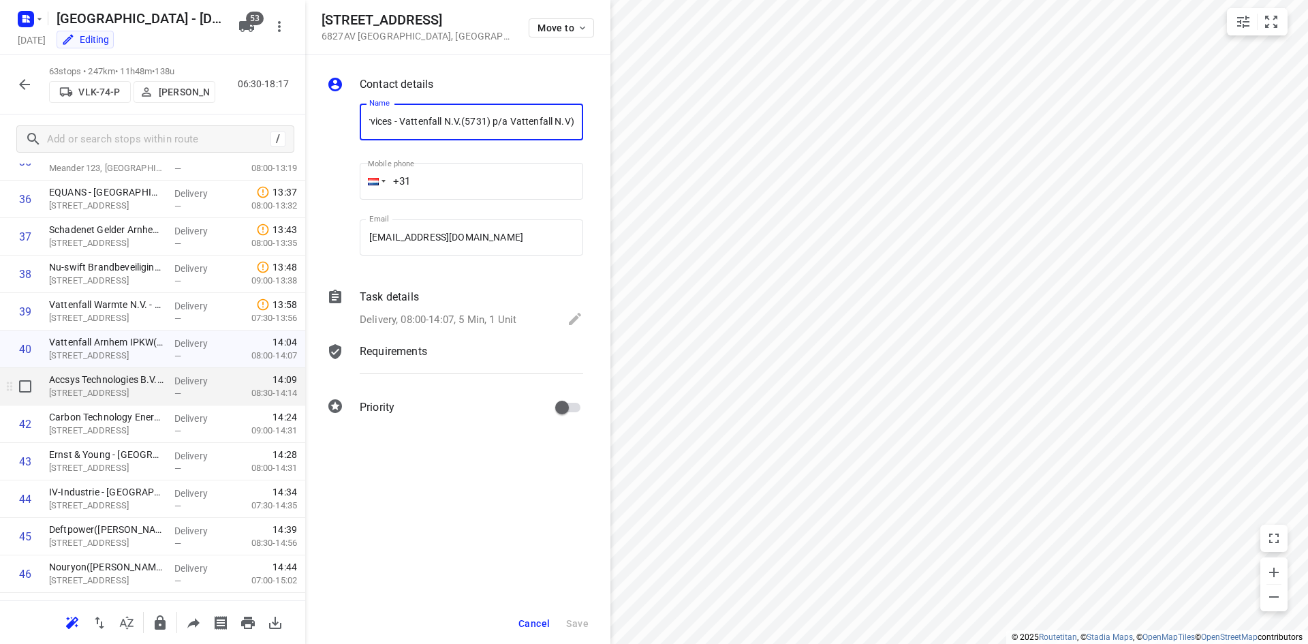
click at [104, 402] on div "Accsys Technologies B.V.([PERSON_NAME]) [STREET_ADDRESS]" at bounding box center [106, 386] width 125 height 37
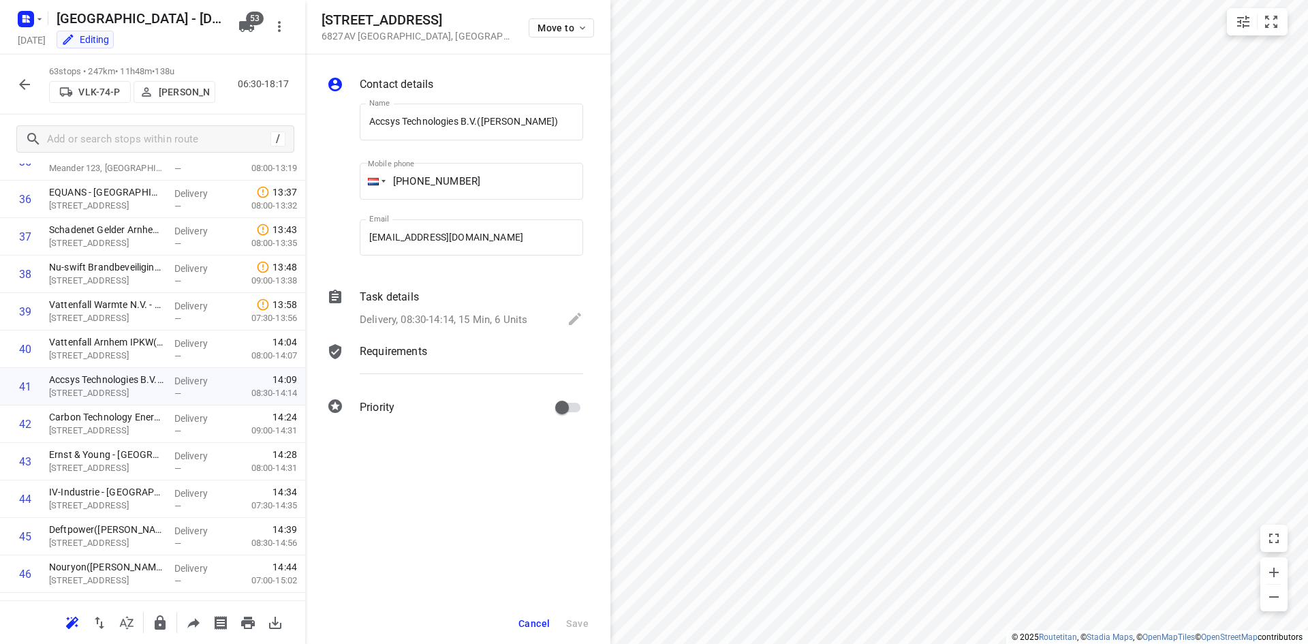
click at [331, 295] on icon at bounding box center [335, 297] width 12 height 14
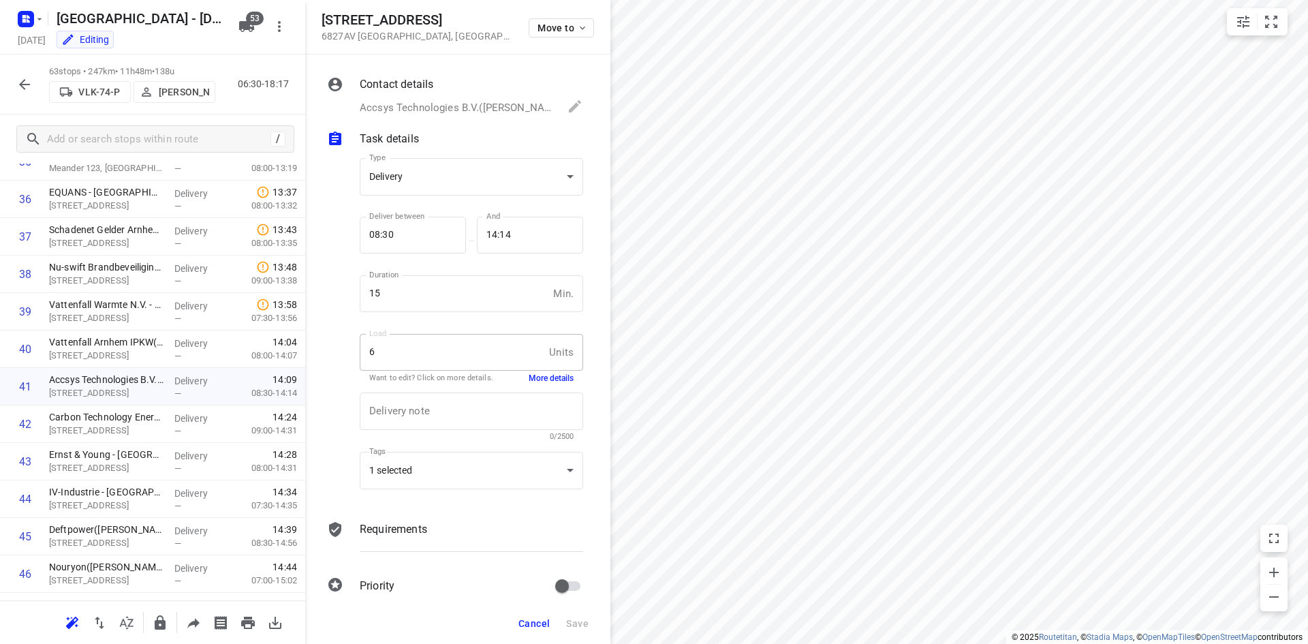
click at [540, 380] on button "More details" at bounding box center [551, 379] width 45 height 12
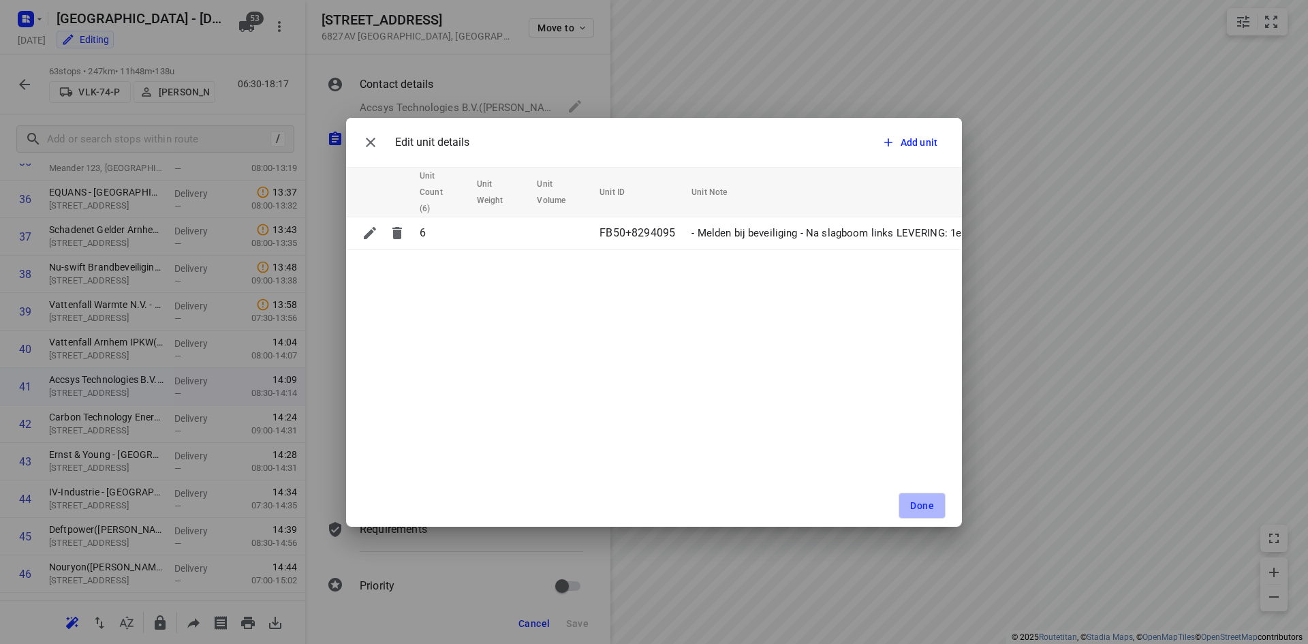
click at [935, 499] on button "Done" at bounding box center [922, 506] width 47 height 26
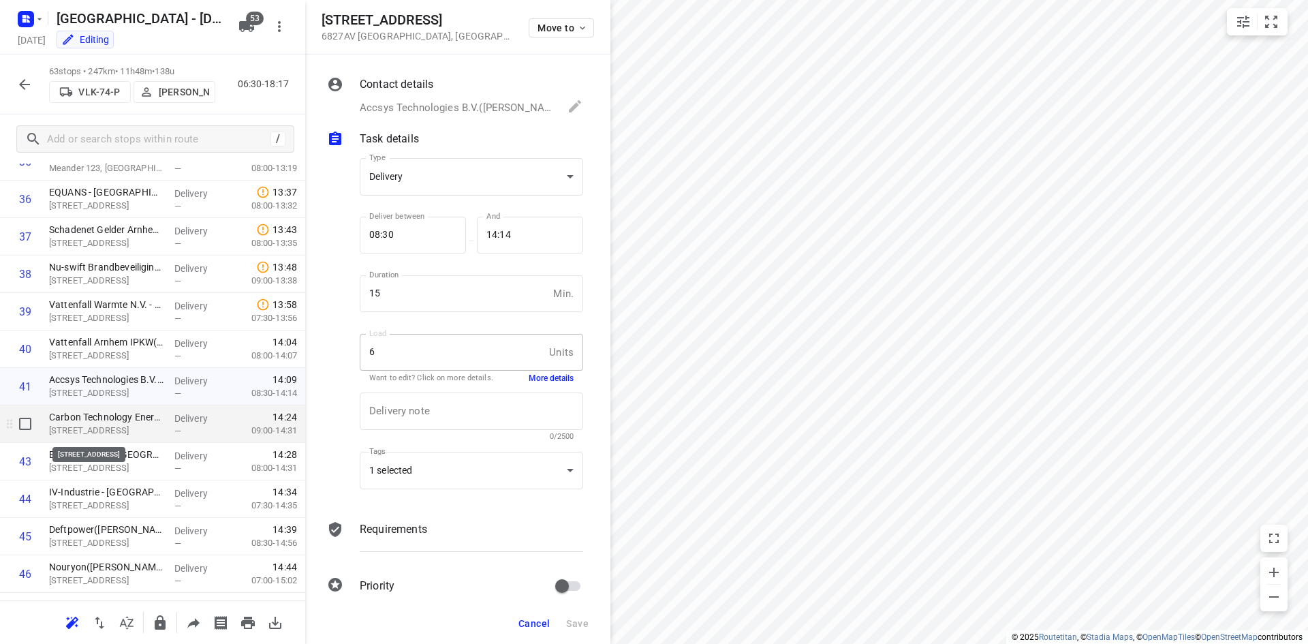
click at [72, 432] on p "[STREET_ADDRESS]" at bounding box center [106, 431] width 114 height 14
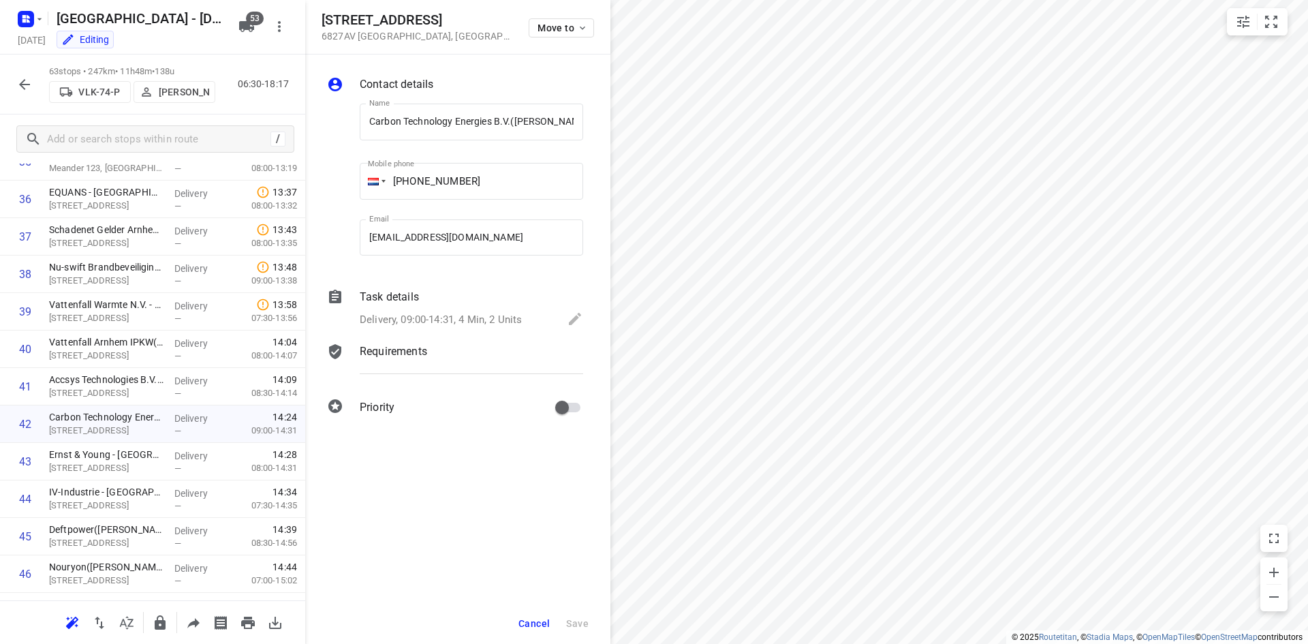
click at [335, 296] on icon at bounding box center [335, 297] width 12 height 14
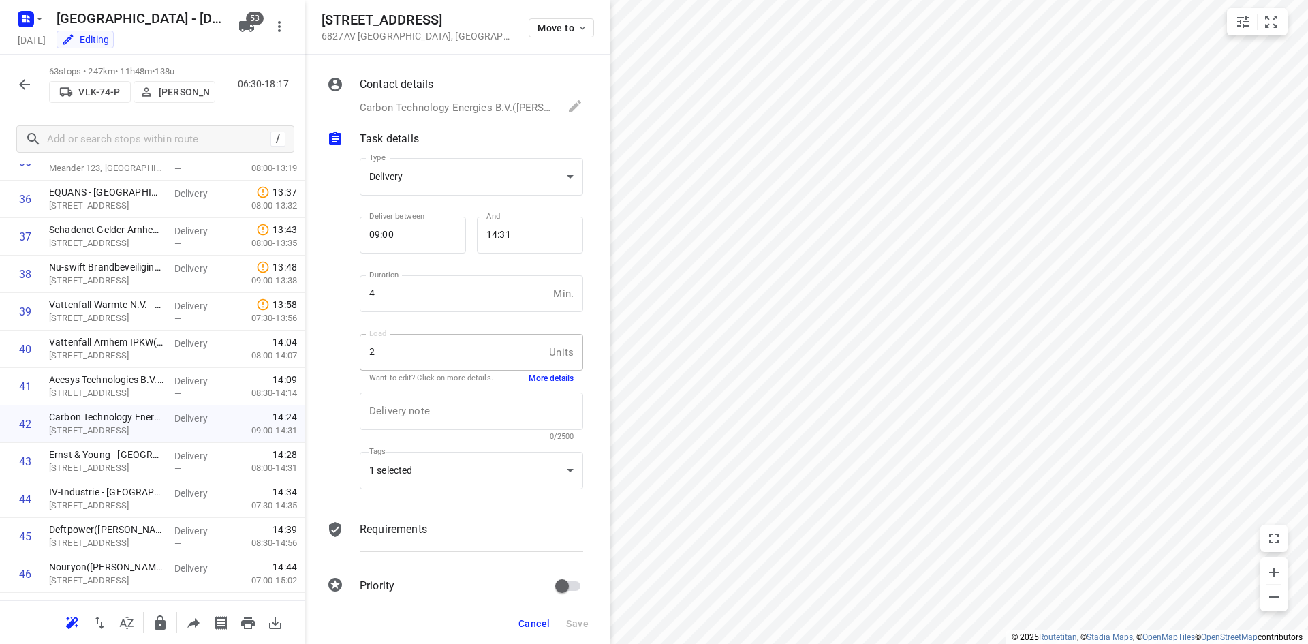
click at [533, 375] on button "More details" at bounding box center [551, 379] width 45 height 12
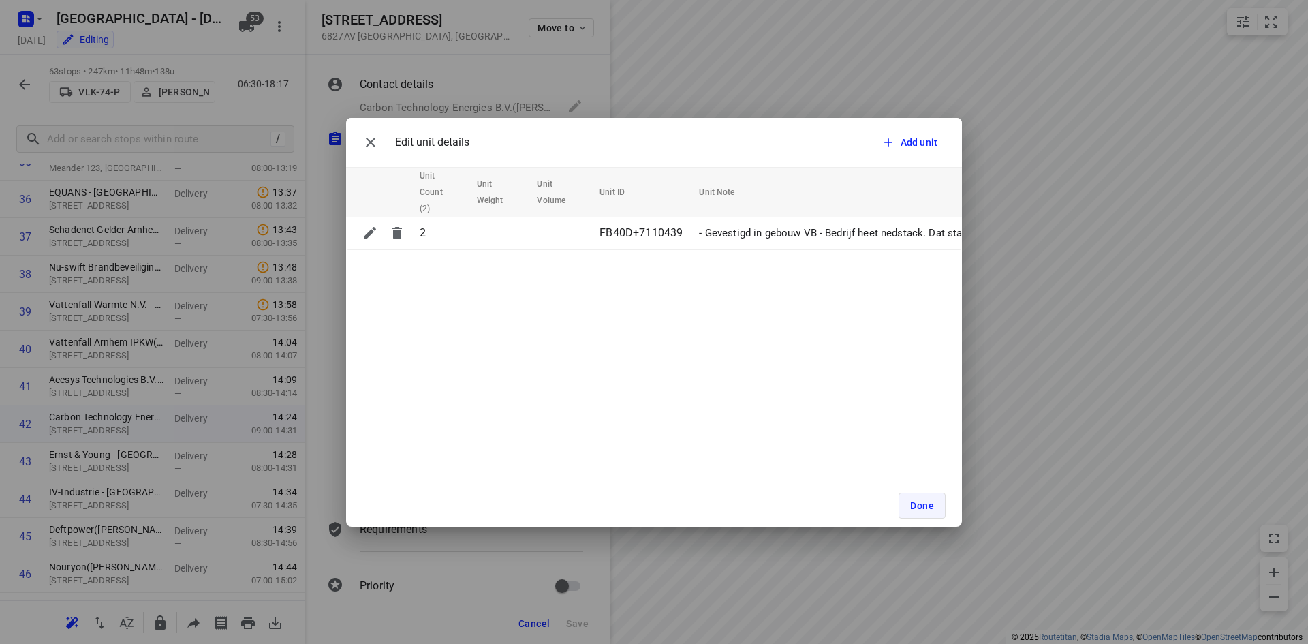
click at [929, 511] on button "Done" at bounding box center [922, 506] width 47 height 26
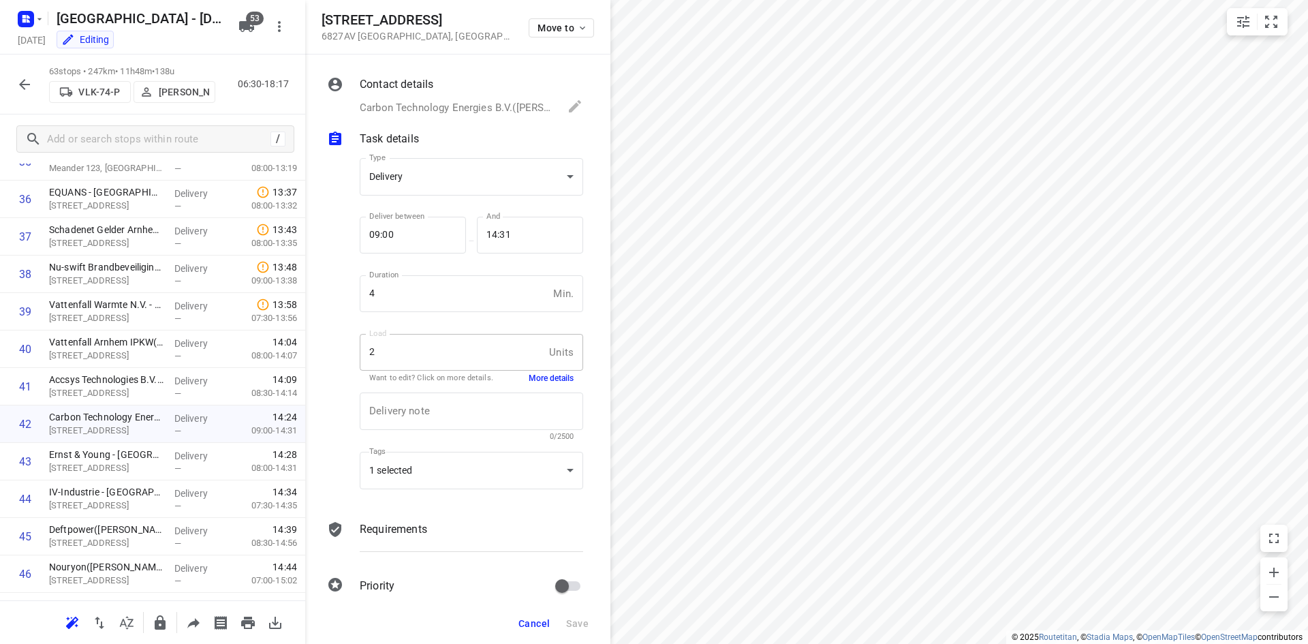
drag, startPoint x: 529, startPoint y: 622, endPoint x: 545, endPoint y: 604, distance: 24.1
click at [529, 621] on span "Cancel" at bounding box center [533, 623] width 31 height 11
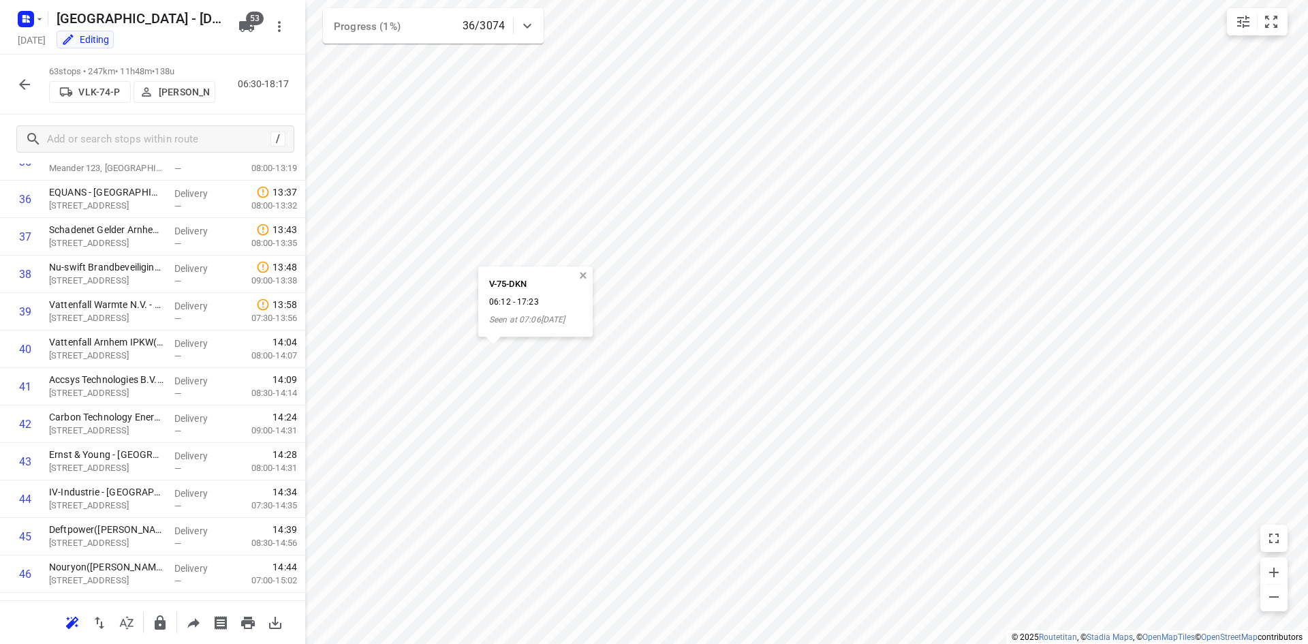
click at [585, 273] on button "button" at bounding box center [583, 276] width 12 height 12
click at [584, 275] on button "button" at bounding box center [583, 276] width 12 height 12
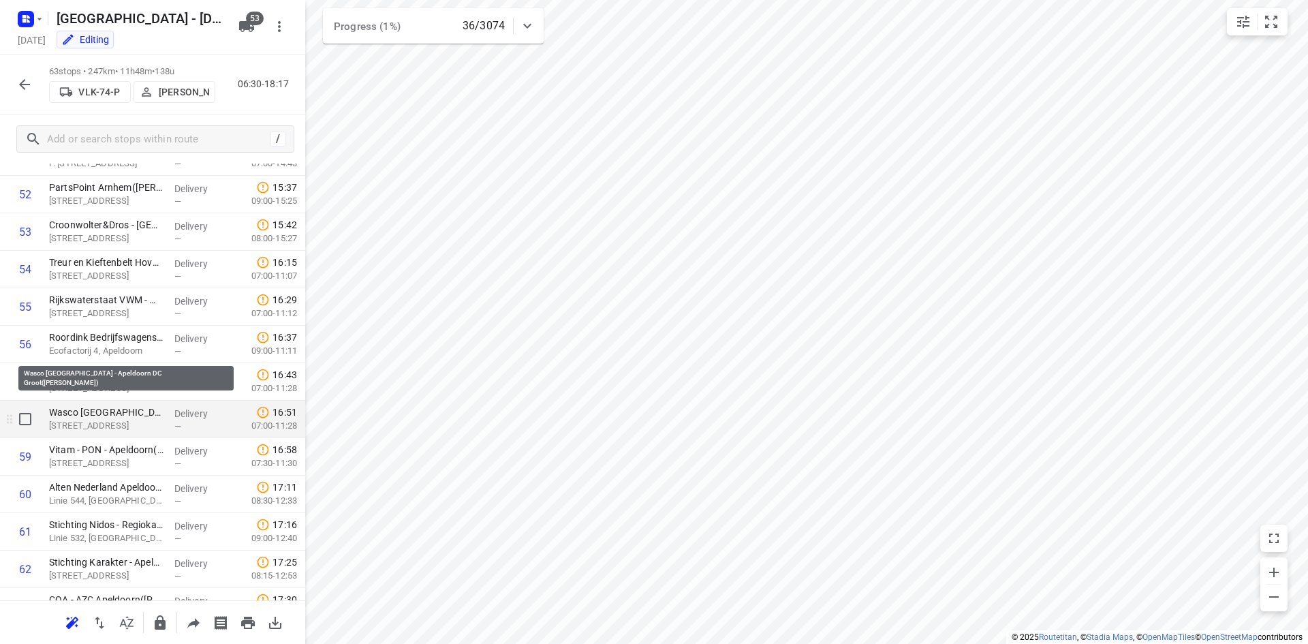
scroll to position [2030, 0]
